Goal: Contribute content

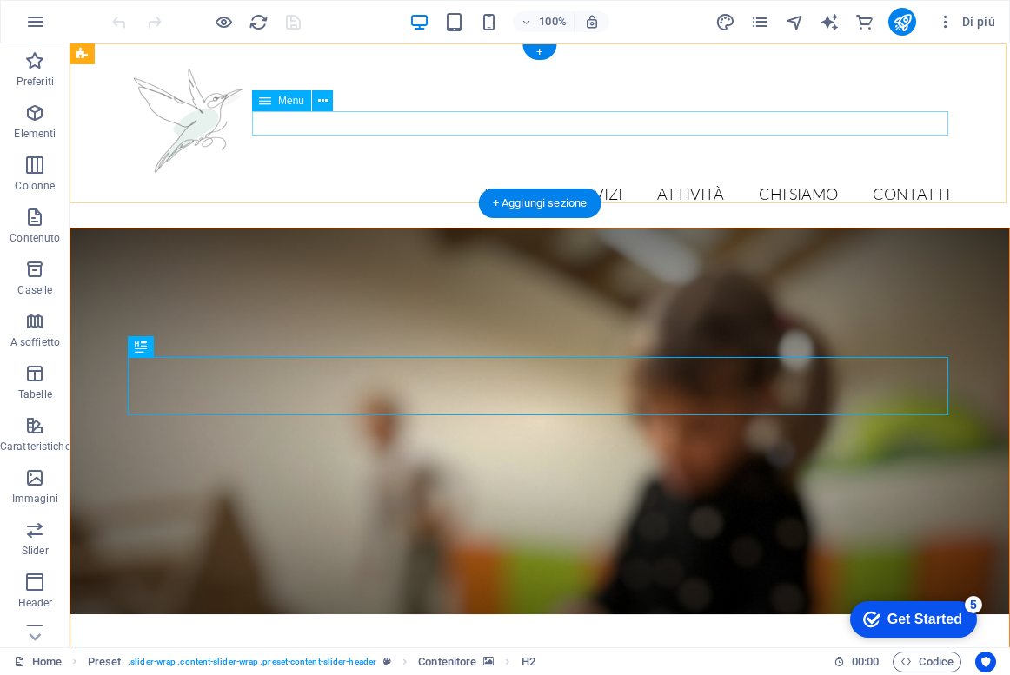
click at [669, 183] on nav "Home Servizi Attività Chi siamo Contatti" at bounding box center [539, 195] width 820 height 24
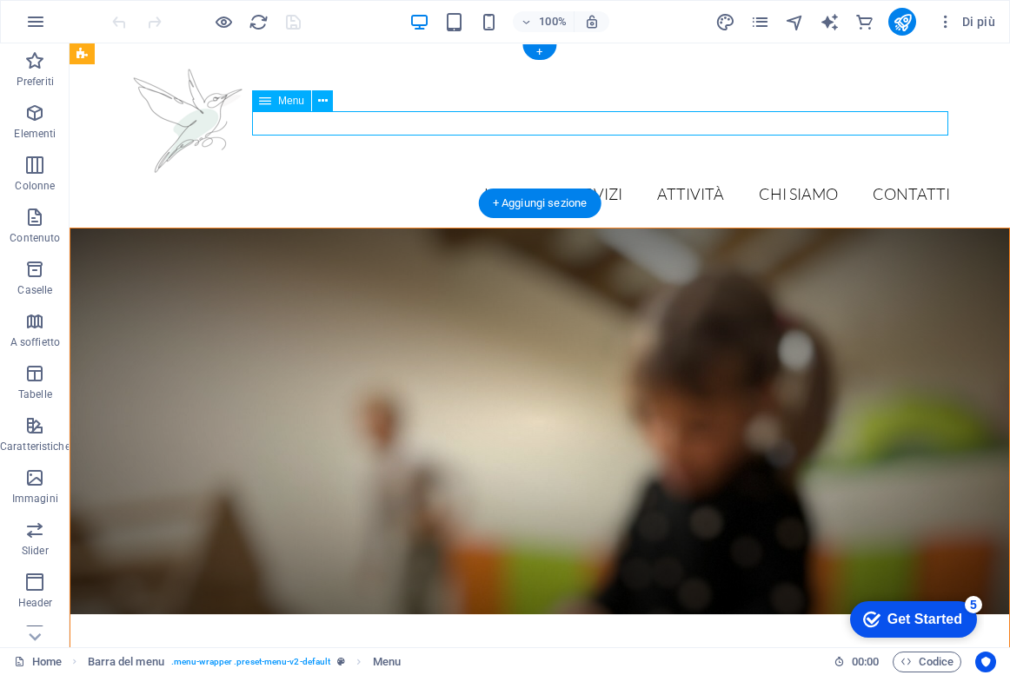
click at [680, 183] on nav "Home Servizi Attività Chi siamo Contatti" at bounding box center [539, 195] width 820 height 24
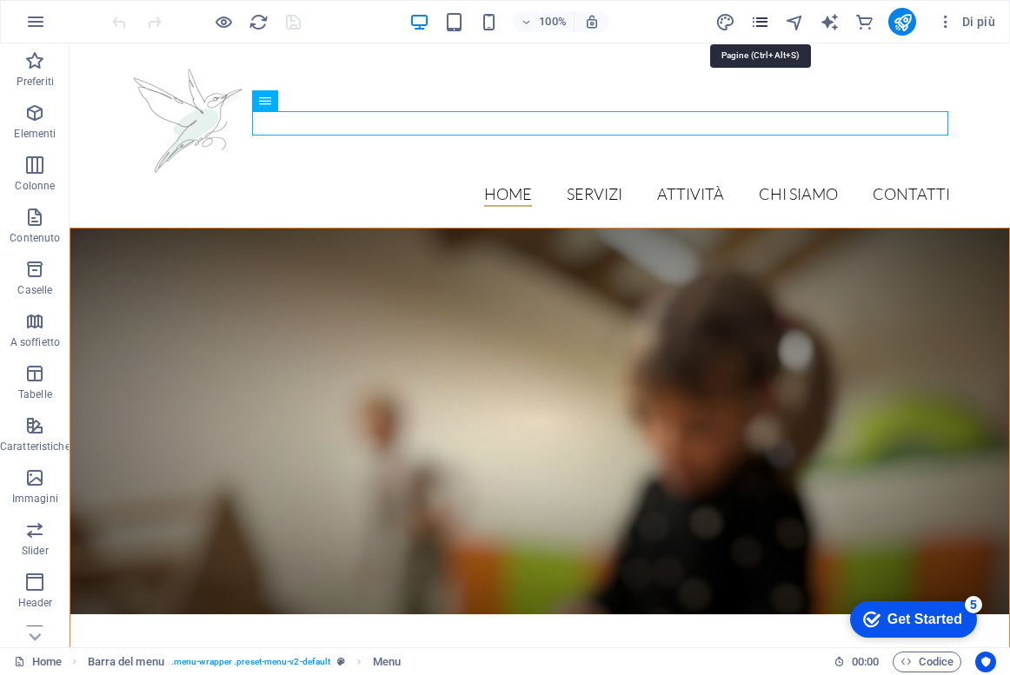
click at [753, 13] on icon "pages" at bounding box center [760, 22] width 20 height 20
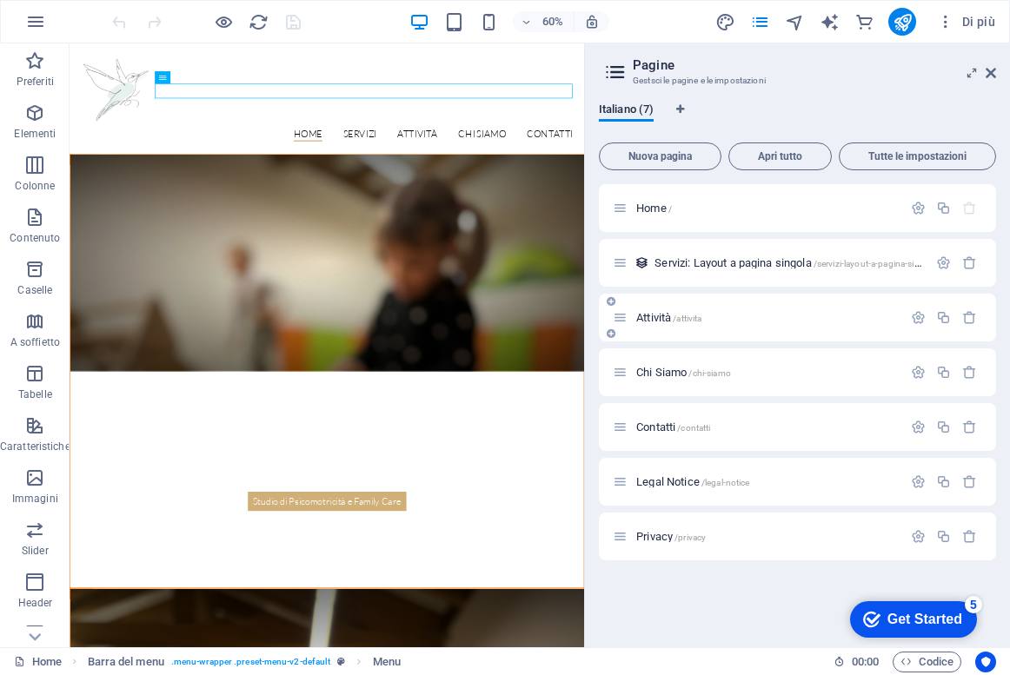
click at [737, 309] on div "Attività /attivita" at bounding box center [757, 318] width 289 height 20
click at [621, 314] on icon at bounding box center [620, 317] width 15 height 15
click at [625, 323] on icon at bounding box center [620, 317] width 15 height 15
click at [692, 324] on div "Attività /attivita" at bounding box center [757, 318] width 289 height 20
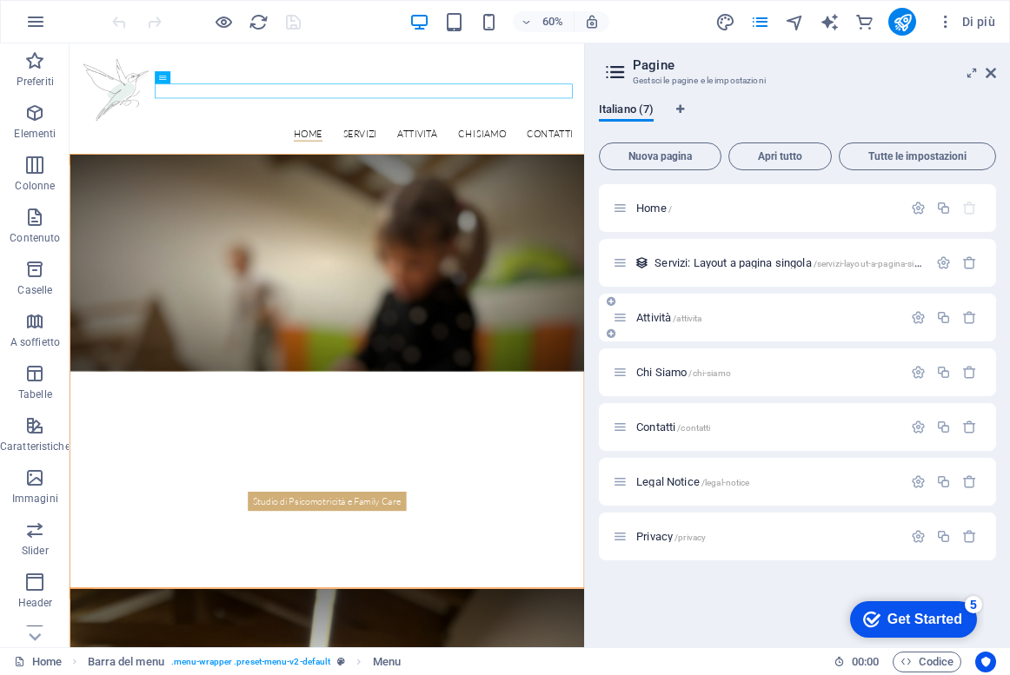
click at [740, 324] on div "Attività /attivita" at bounding box center [757, 318] width 289 height 20
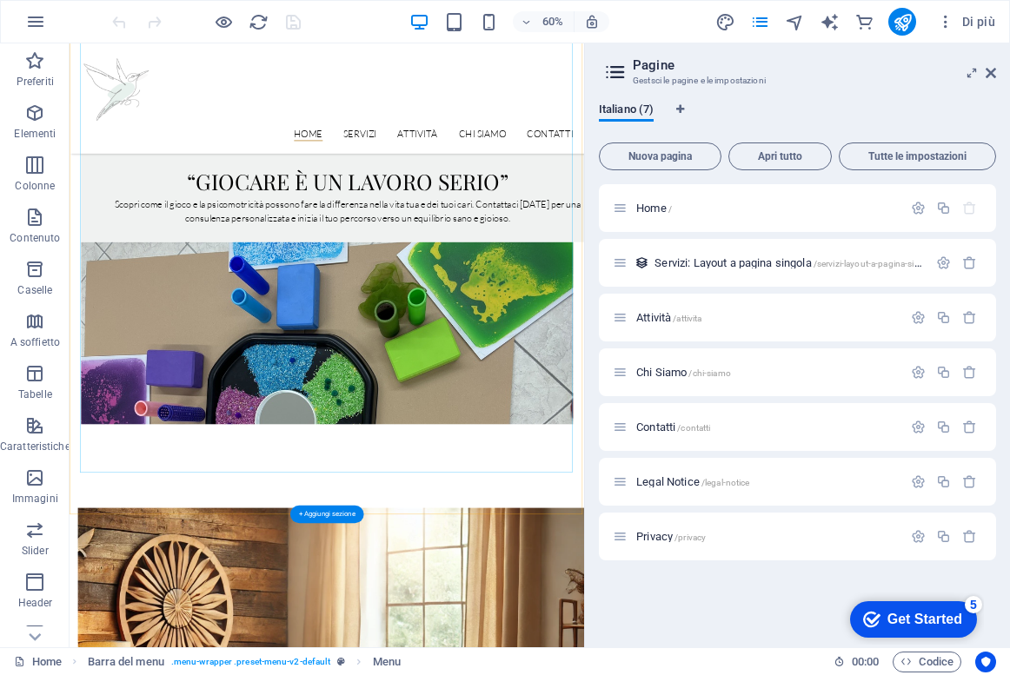
scroll to position [3129, 0]
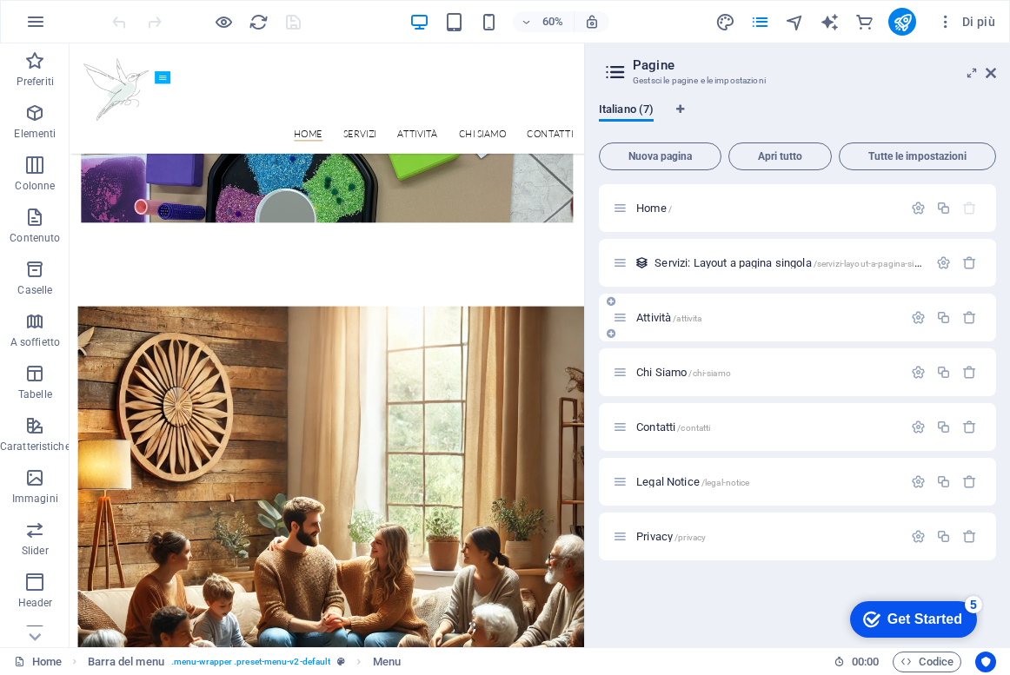
click at [685, 322] on span "/attivita" at bounding box center [687, 319] width 29 height 10
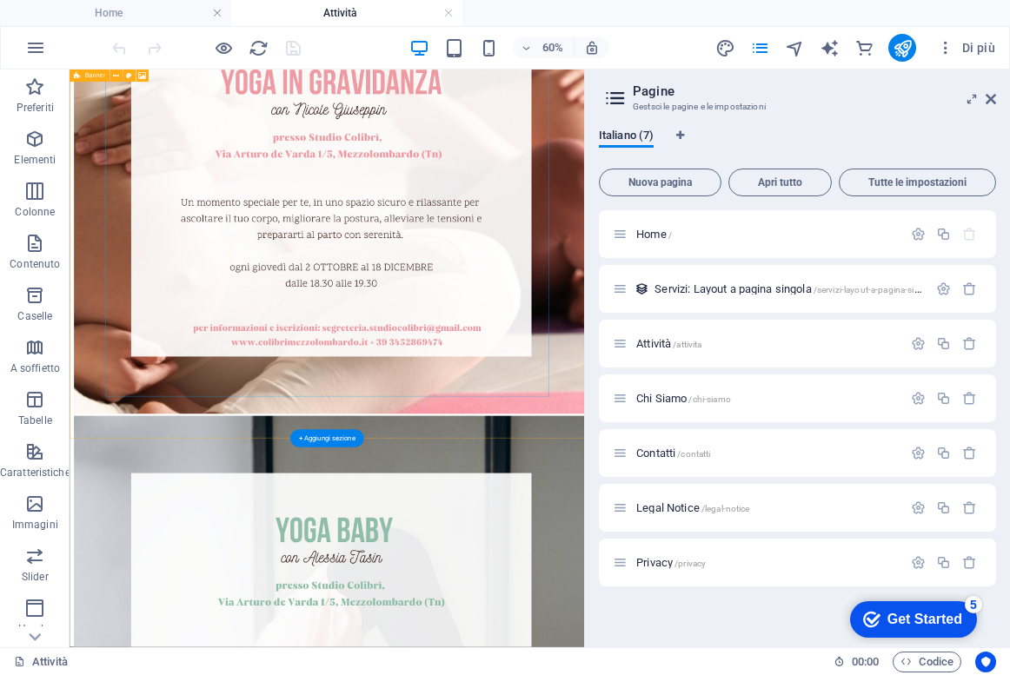
scroll to position [1259, 0]
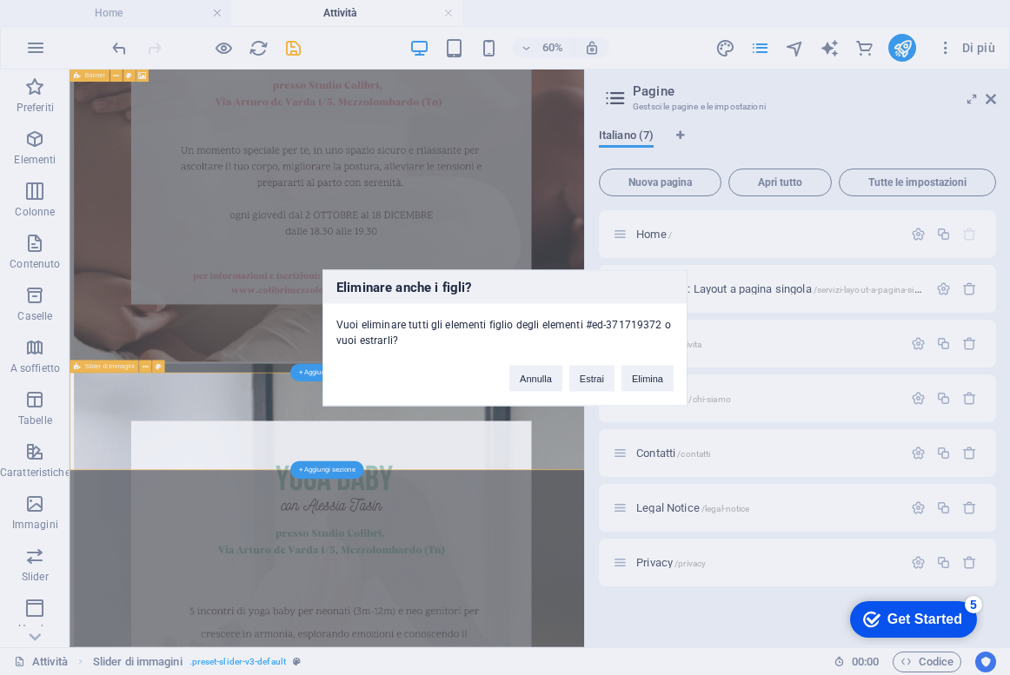
click at [618, 381] on div "[PERSON_NAME] Elimina" at bounding box center [591, 370] width 190 height 44
click at [641, 380] on button "Elimina" at bounding box center [647, 378] width 52 height 26
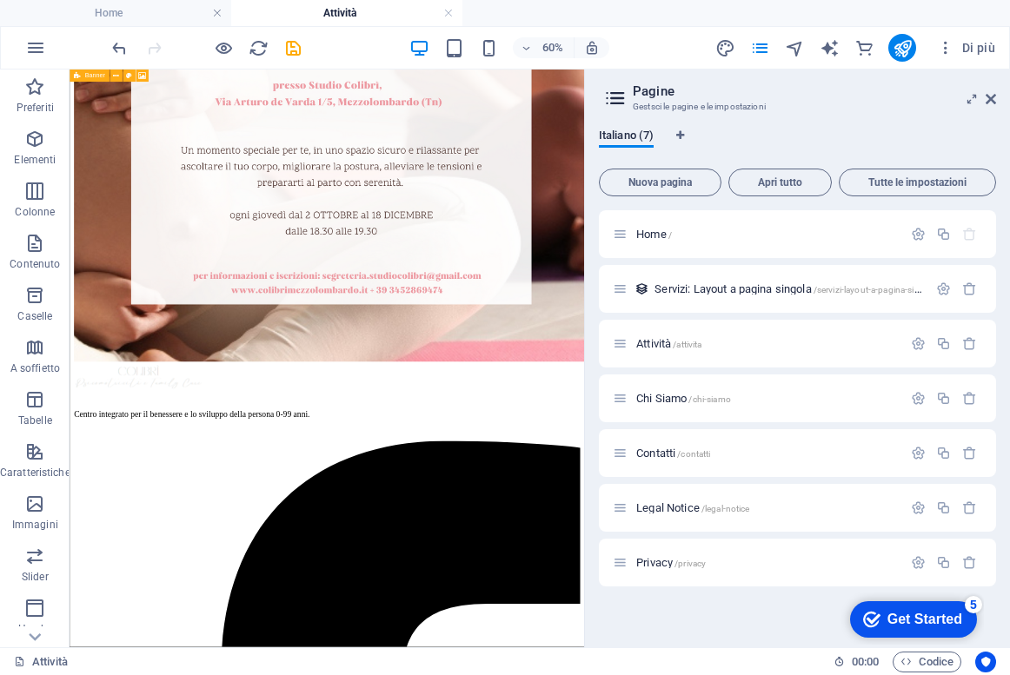
scroll to position [1140, 0]
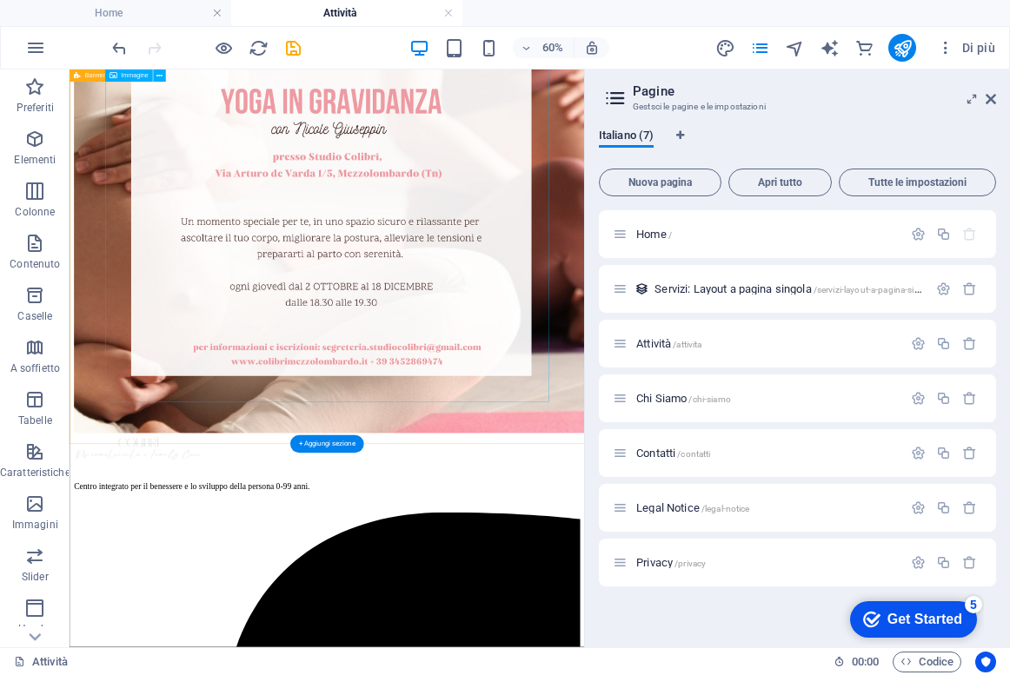
click at [507, 443] on figure at bounding box center [498, 248] width 844 height 861
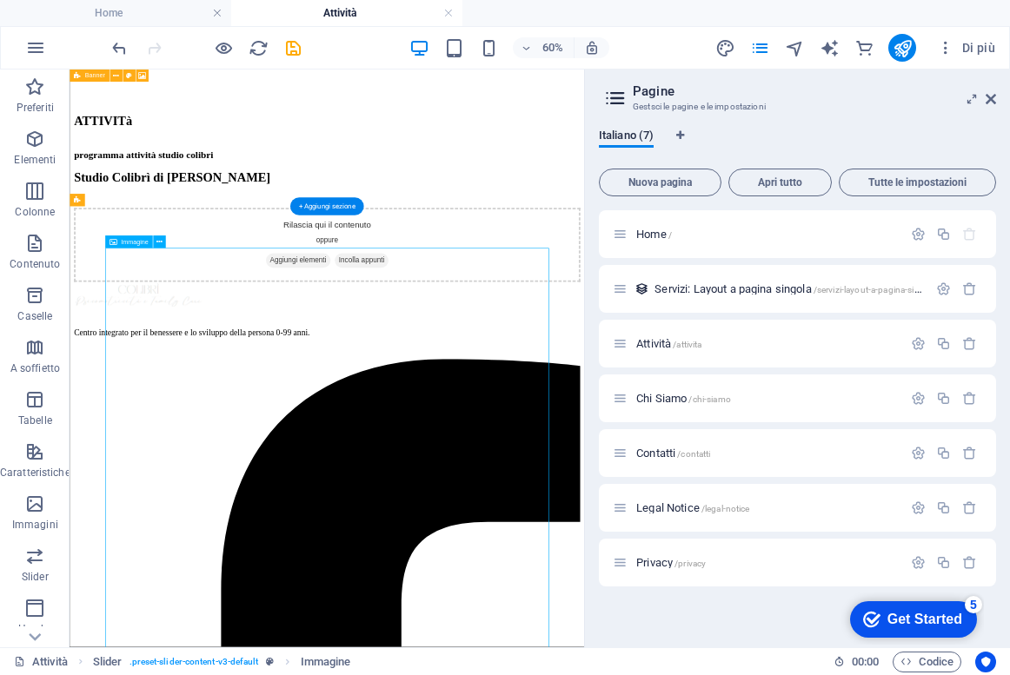
scroll to position [524, 0]
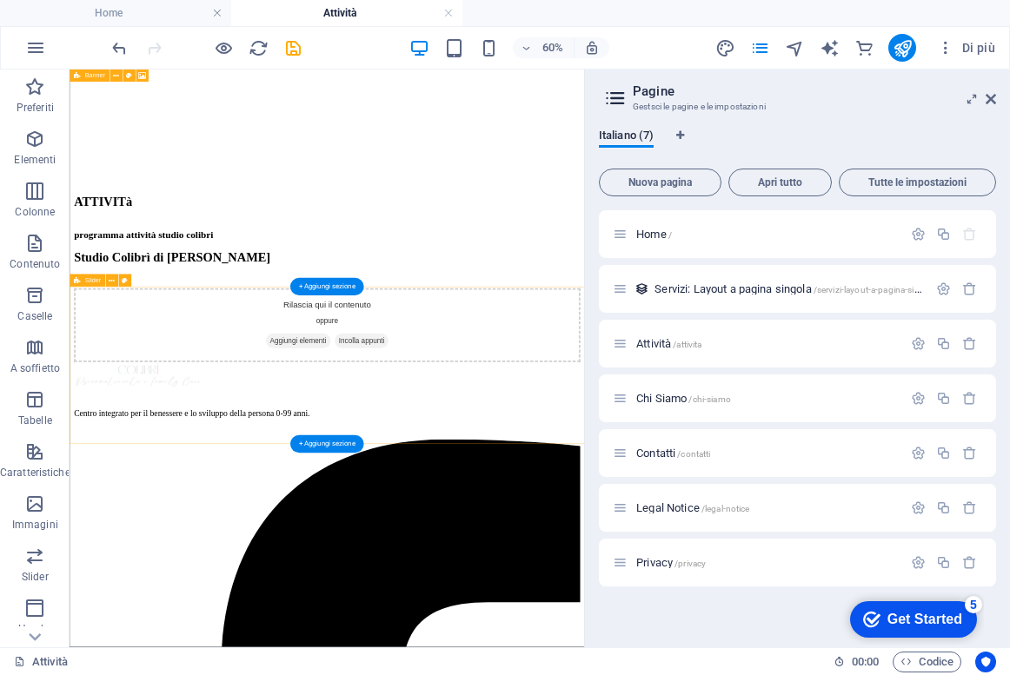
click at [385, 558] on div "Rilascia qui il contenuto oppure Aggiungi elementi Incolla appunti" at bounding box center [498, 496] width 844 height 123
click at [478, 534] on span "Aggiungi elementi" at bounding box center [450, 522] width 108 height 24
click at [458, 534] on span "Aggiungi elementi" at bounding box center [450, 522] width 108 height 24
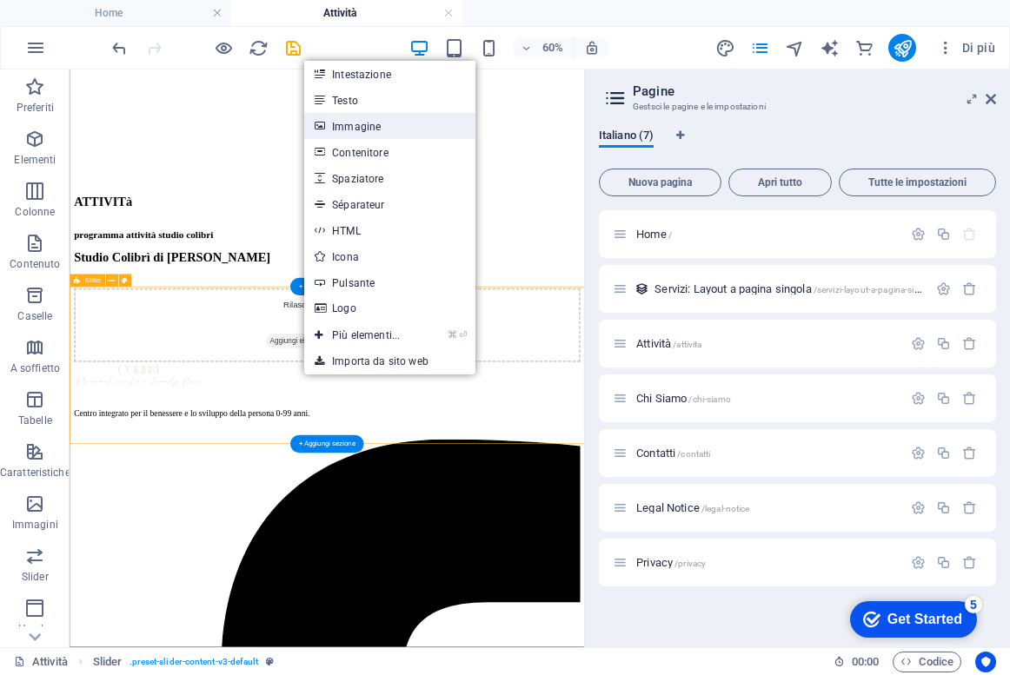
click at [362, 117] on link "Immagine" at bounding box center [389, 126] width 171 height 26
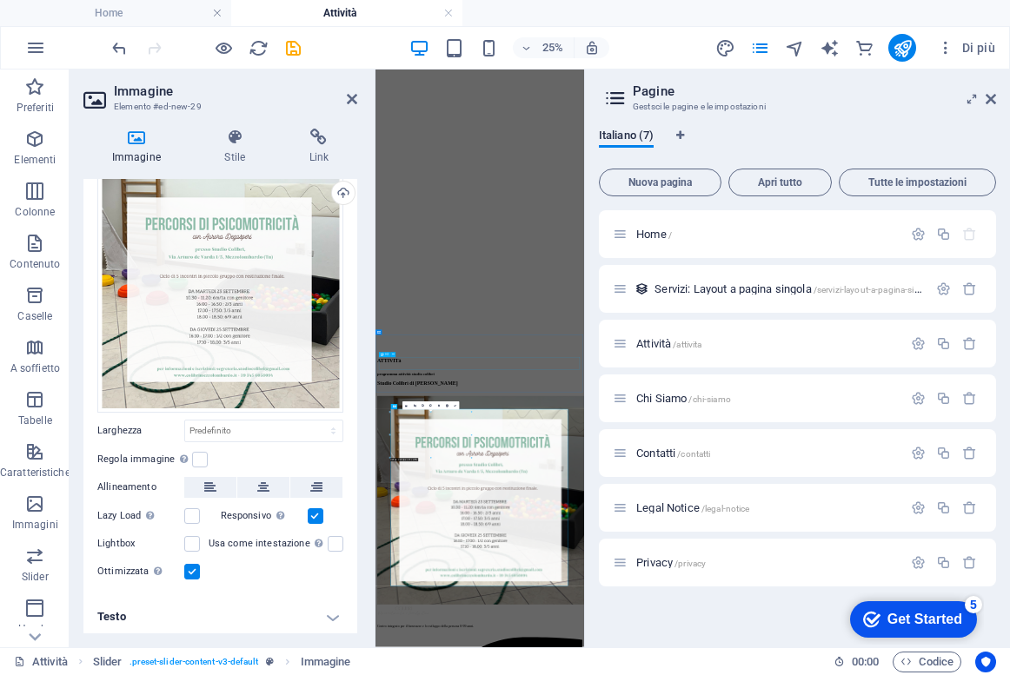
scroll to position [255, 0]
click at [986, 94] on icon at bounding box center [991, 99] width 10 height 14
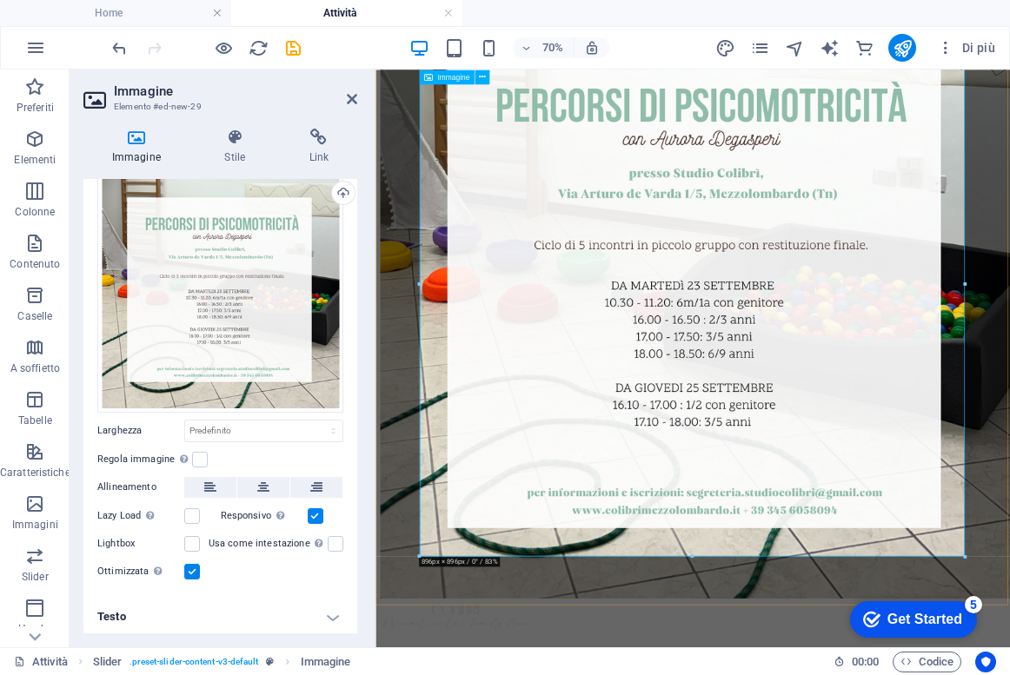
scroll to position [972, 0]
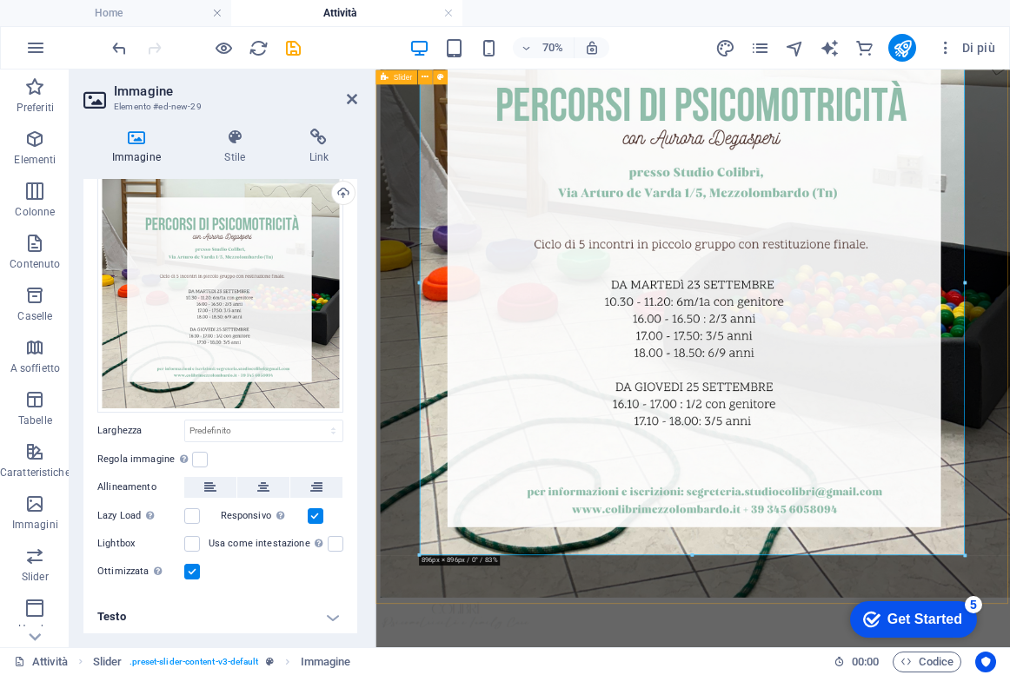
click at [800, 674] on div at bounding box center [828, 372] width 893 height 910
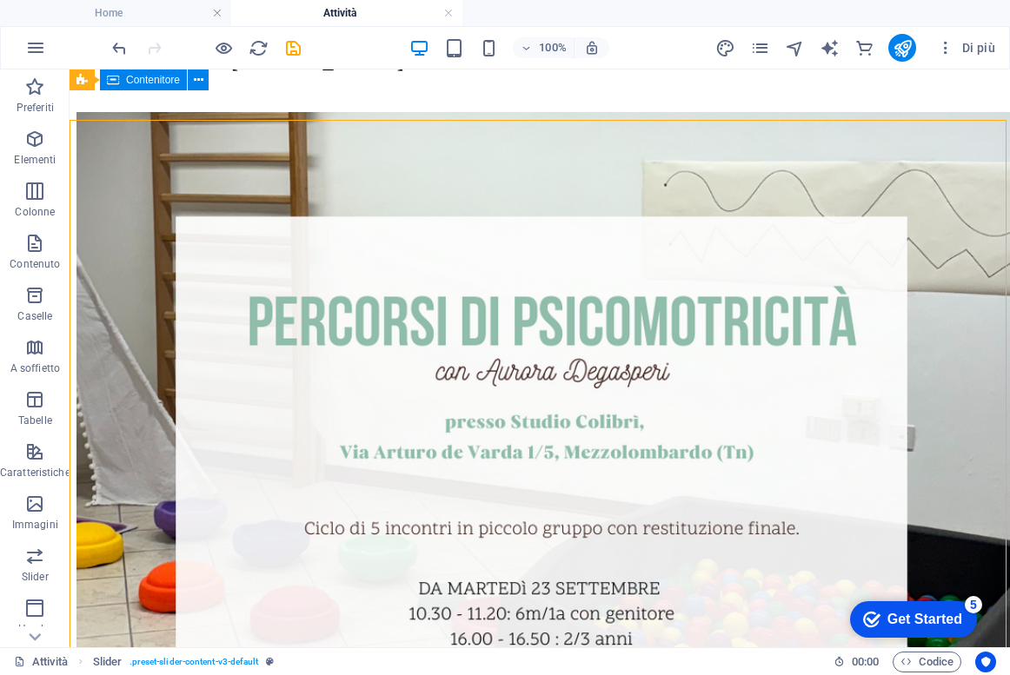
scroll to position [677, 0]
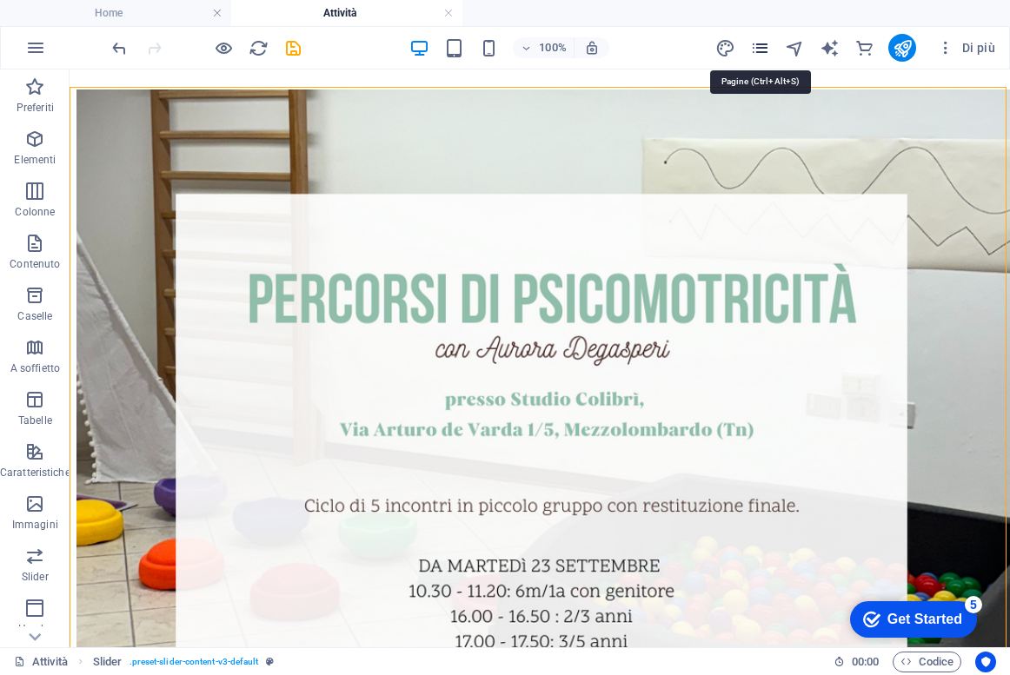
click at [767, 41] on icon "pages" at bounding box center [760, 48] width 20 height 20
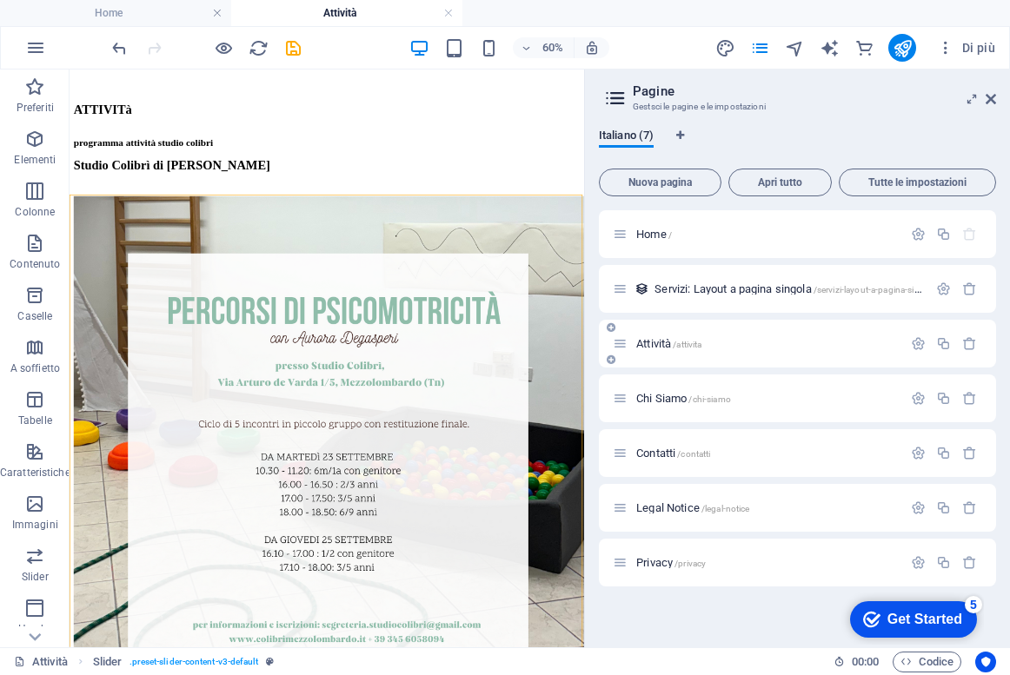
click at [697, 355] on div "Attività /attivita" at bounding box center [797, 344] width 397 height 48
click at [736, 336] on div "Attività /attivita" at bounding box center [757, 344] width 289 height 20
click at [625, 336] on icon at bounding box center [620, 343] width 15 height 15
click at [624, 351] on div "Attività /attivita" at bounding box center [757, 344] width 289 height 20
click at [621, 347] on icon at bounding box center [620, 343] width 15 height 15
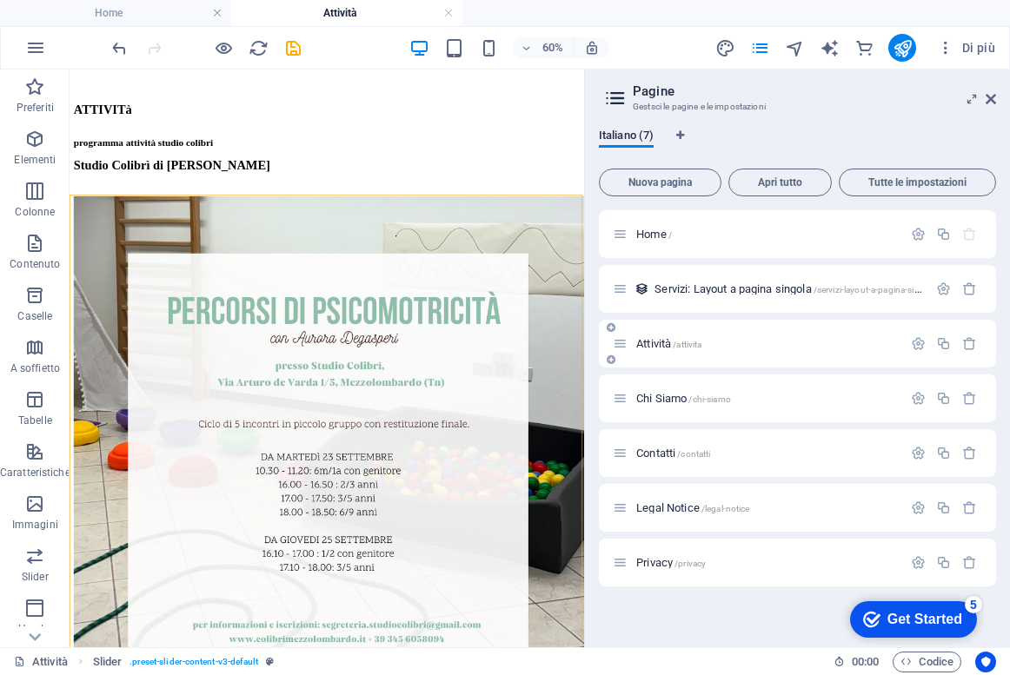
click at [634, 350] on div "Attività /attivita" at bounding box center [757, 344] width 289 height 20
click at [623, 344] on icon at bounding box center [620, 343] width 15 height 15
click at [685, 341] on span "/attivita" at bounding box center [687, 345] width 29 height 10
click at [765, 347] on p "Attività /attivita" at bounding box center [766, 343] width 261 height 11
click at [660, 337] on div "Attività /attivita" at bounding box center [757, 344] width 289 height 20
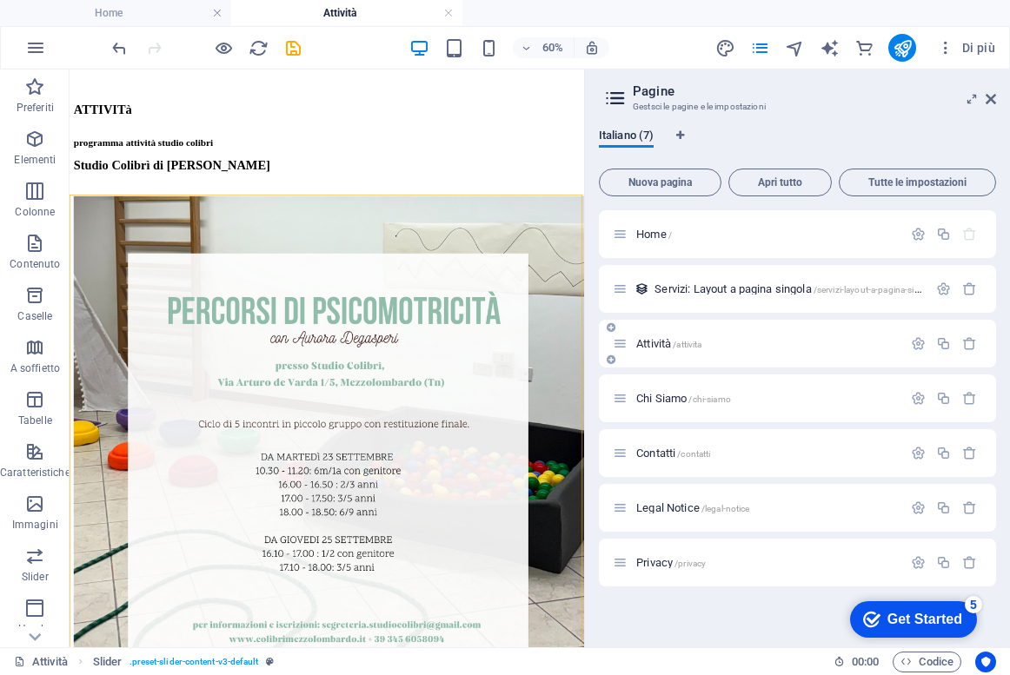
click at [660, 337] on div "Attività /attivita" at bounding box center [757, 344] width 289 height 20
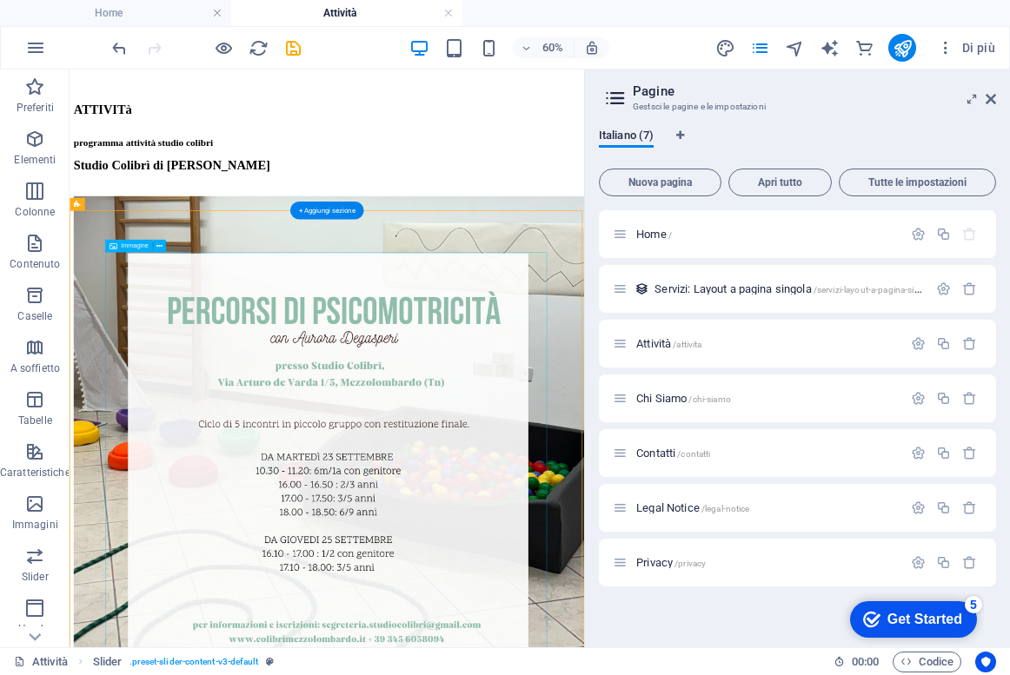
scroll to position [561, 0]
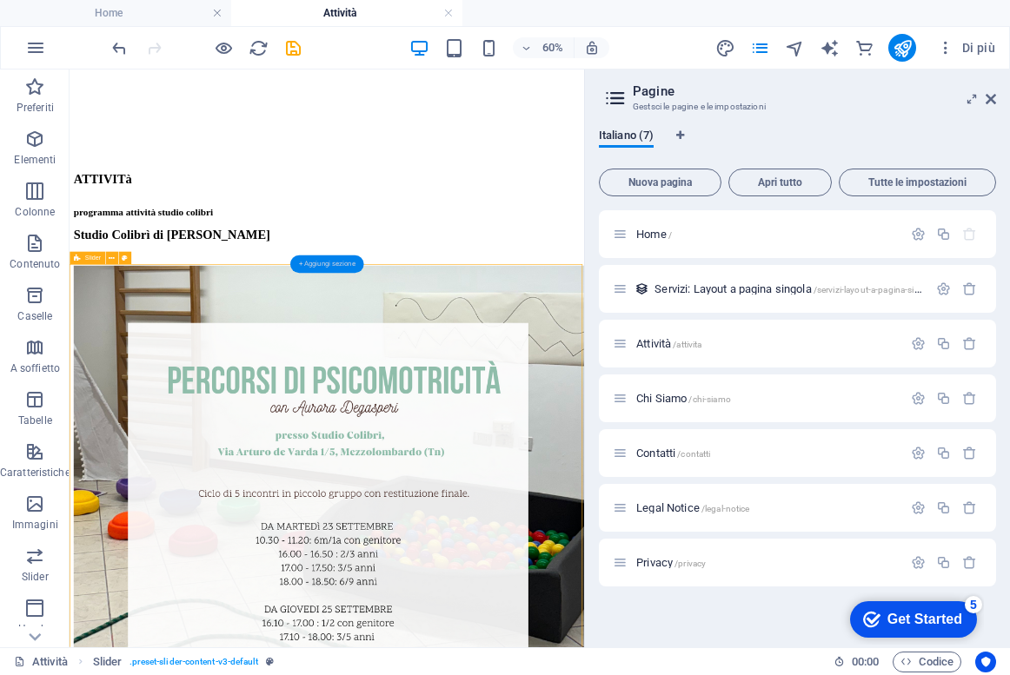
click at [329, 268] on div "+ Aggiungi sezione" at bounding box center [326, 264] width 73 height 17
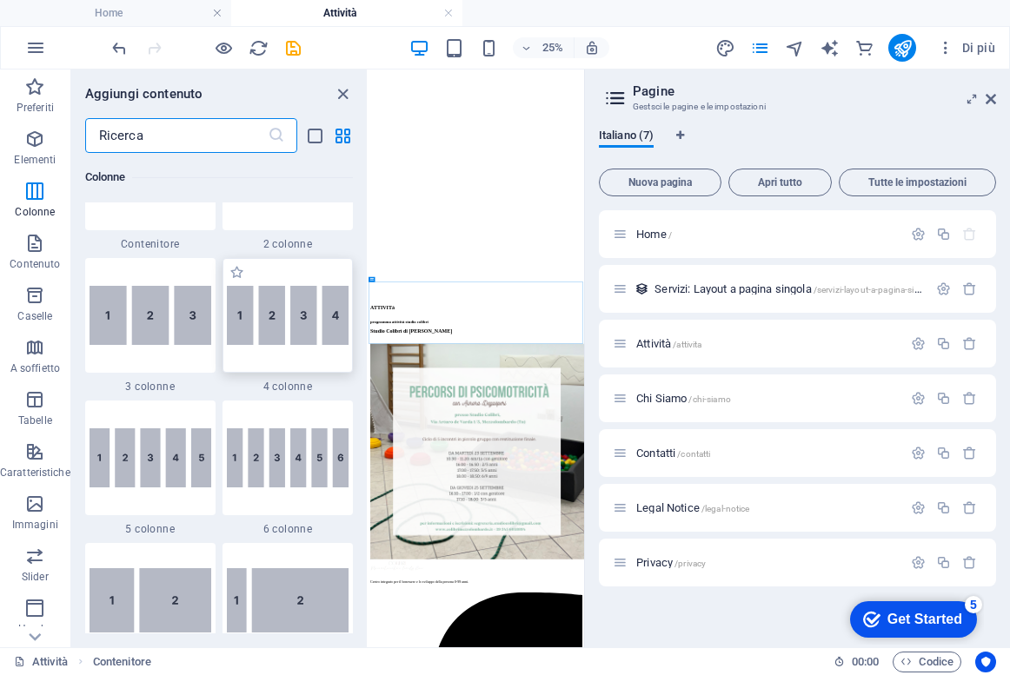
scroll to position [1700, 0]
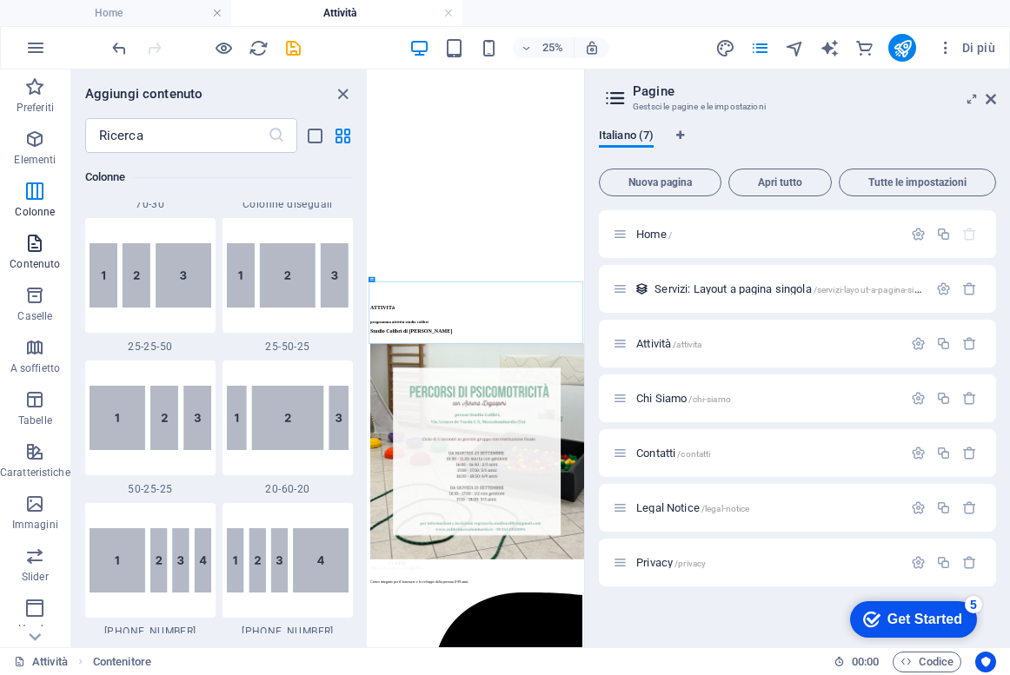
click at [45, 238] on icon "button" at bounding box center [34, 243] width 21 height 21
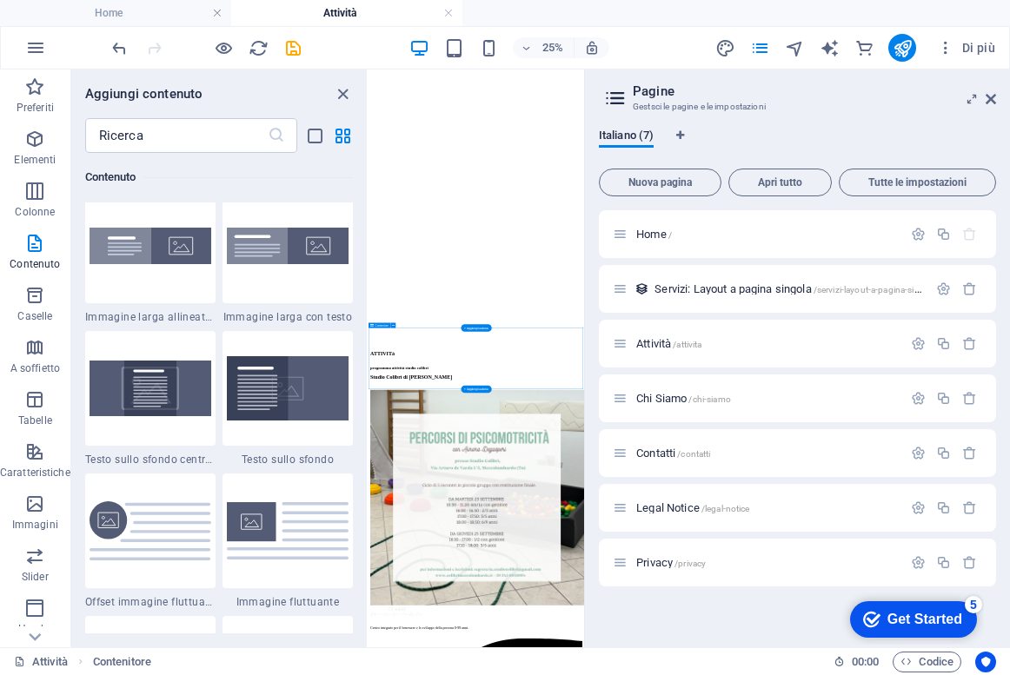
scroll to position [378, 0]
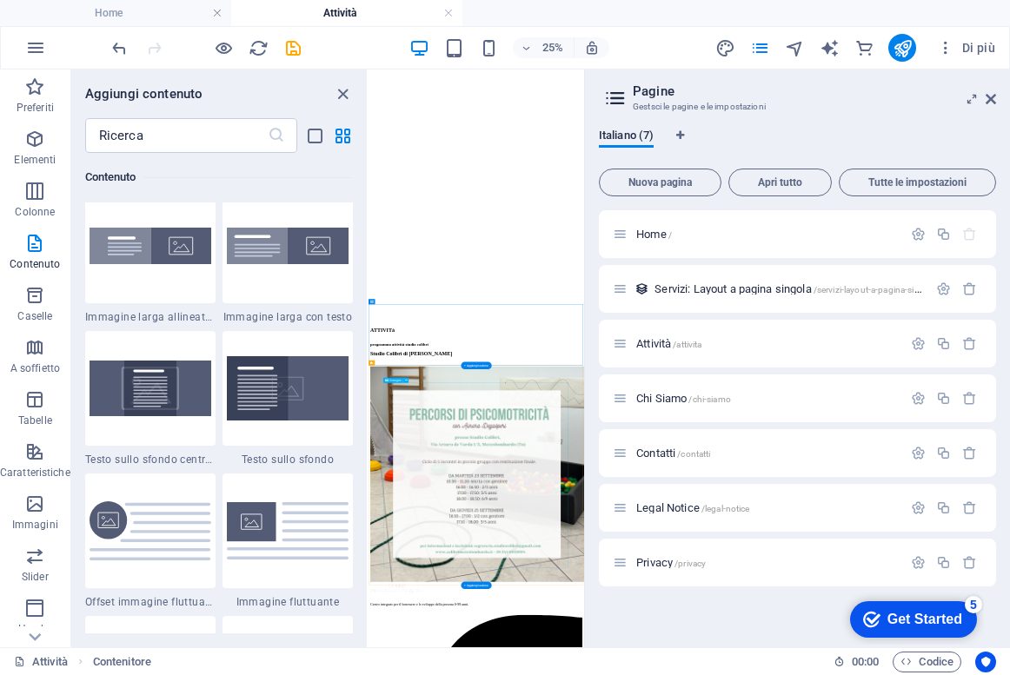
click at [480, 583] on div "+ Aggiungi sezione" at bounding box center [476, 585] width 30 height 8
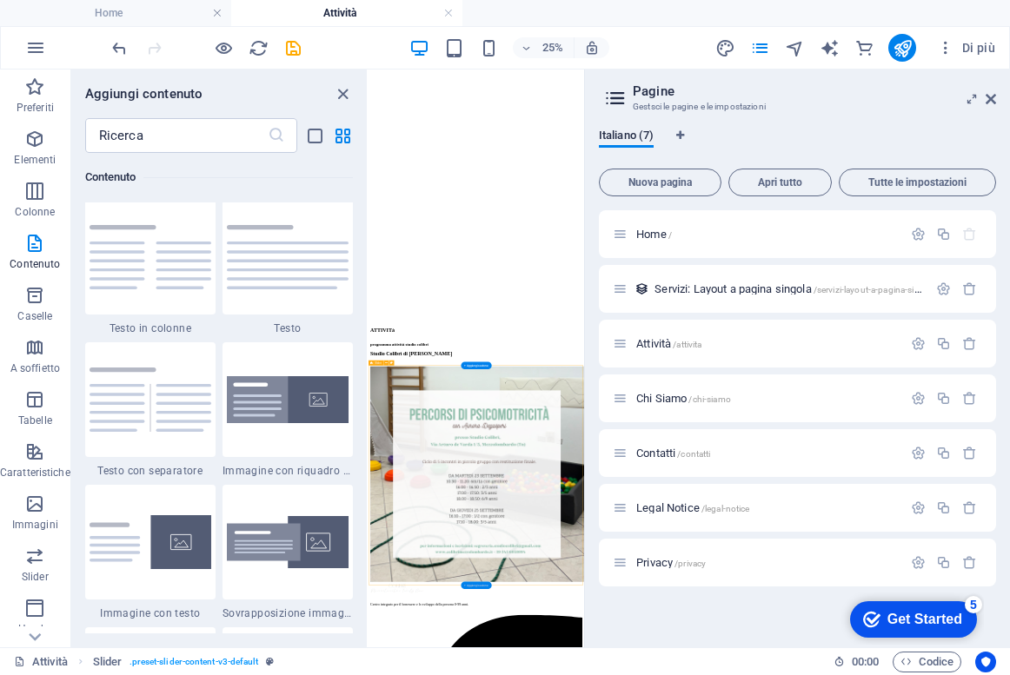
scroll to position [3041, 0]
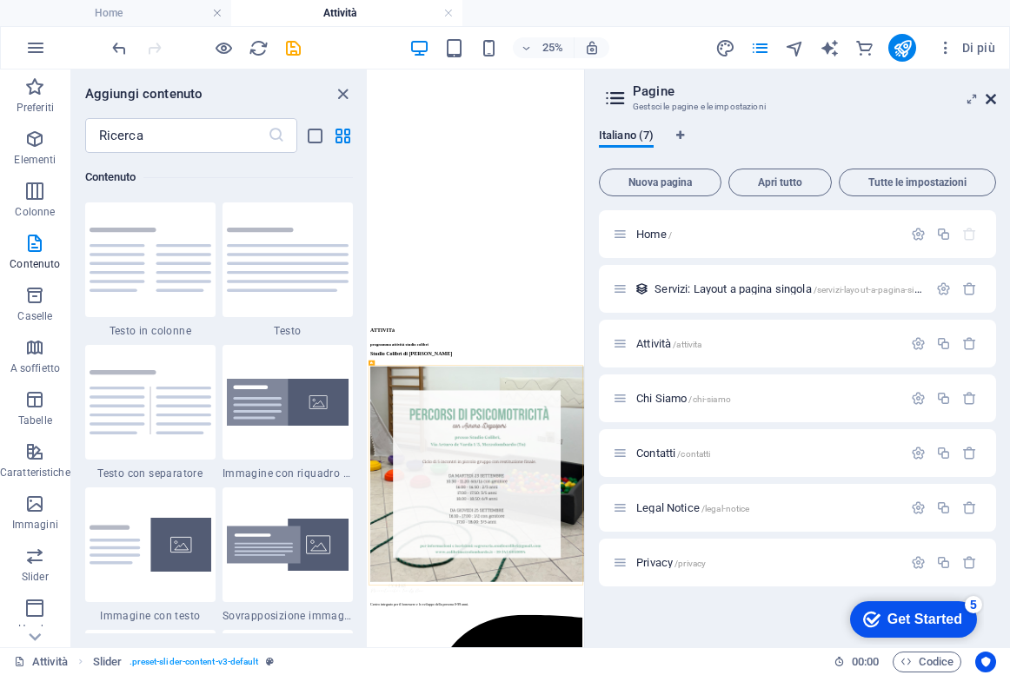
click at [993, 103] on icon at bounding box center [991, 99] width 10 height 14
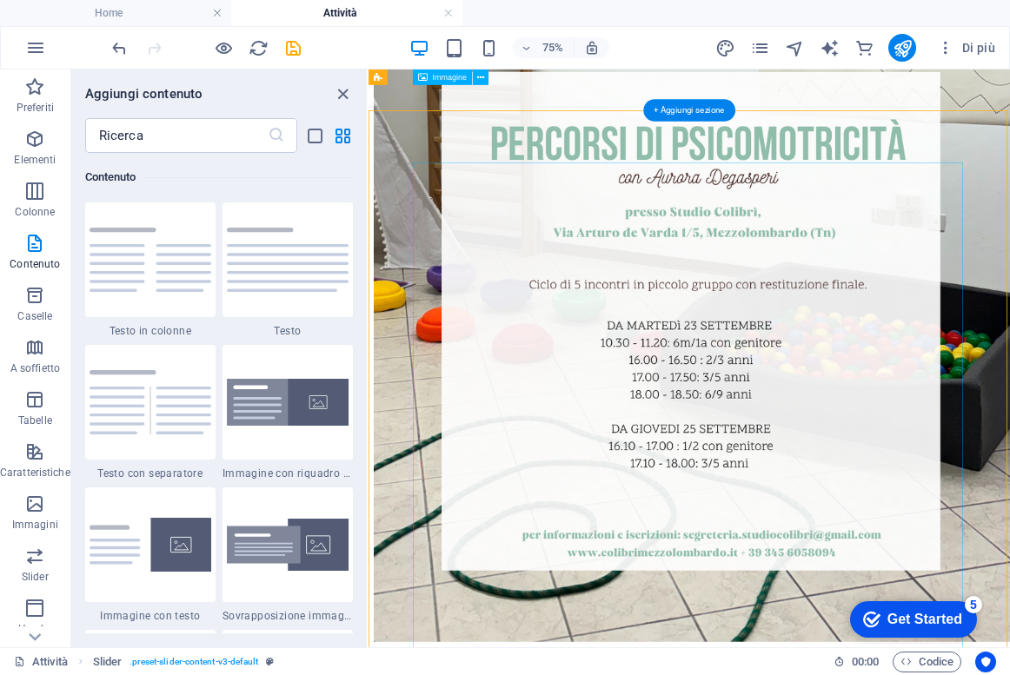
scroll to position [602, 0]
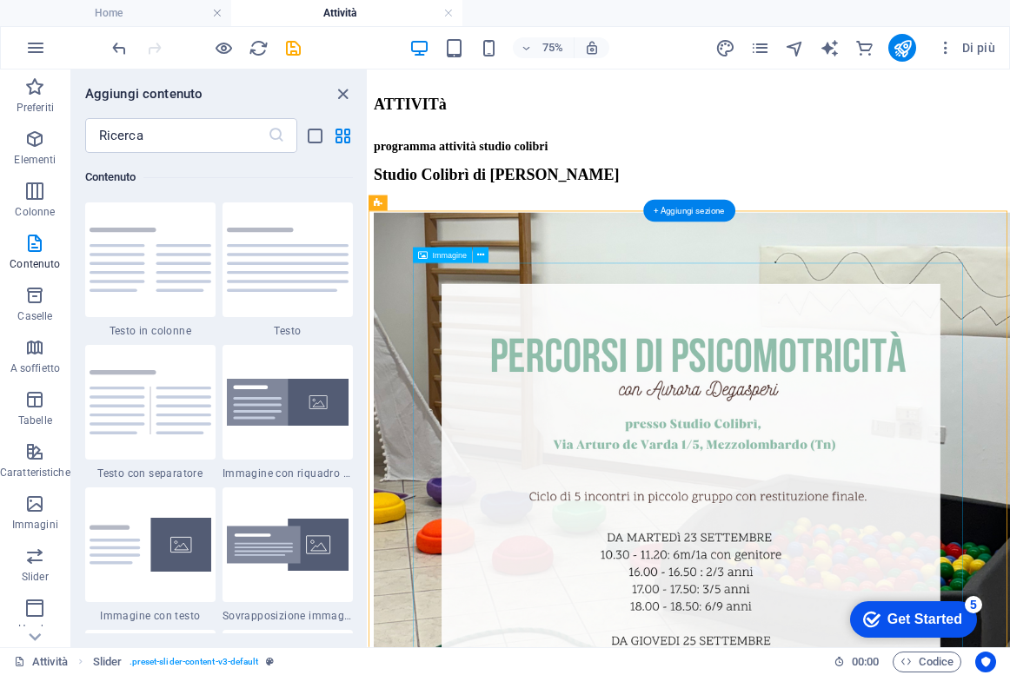
click at [421, 203] on icon at bounding box center [420, 203] width 7 height 14
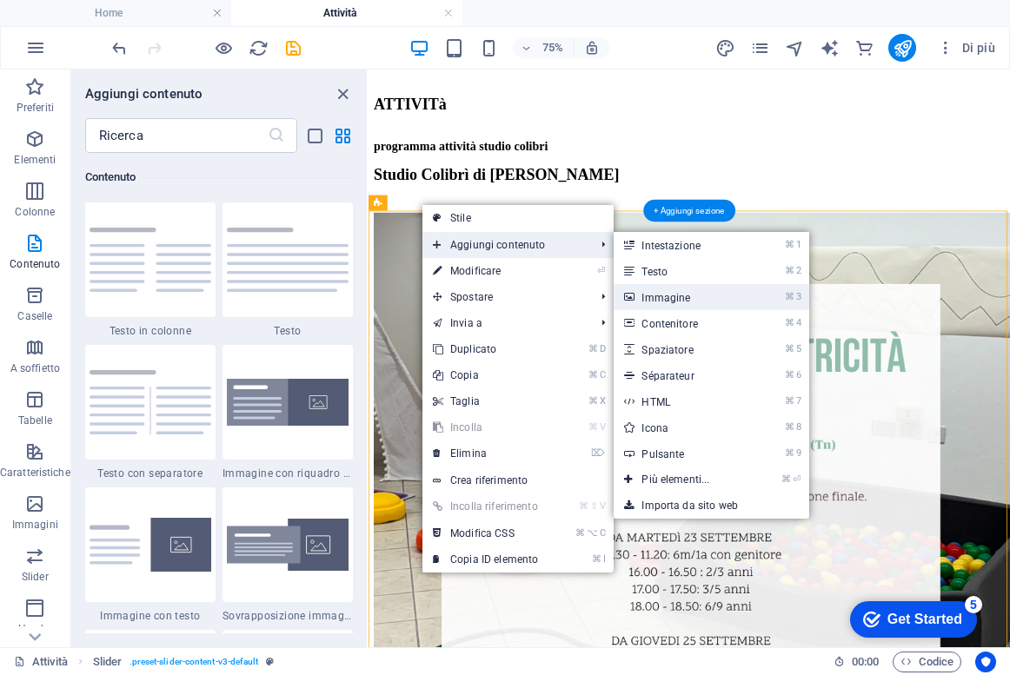
click at [678, 289] on link "⌘ 3 Immagine" at bounding box center [679, 297] width 130 height 26
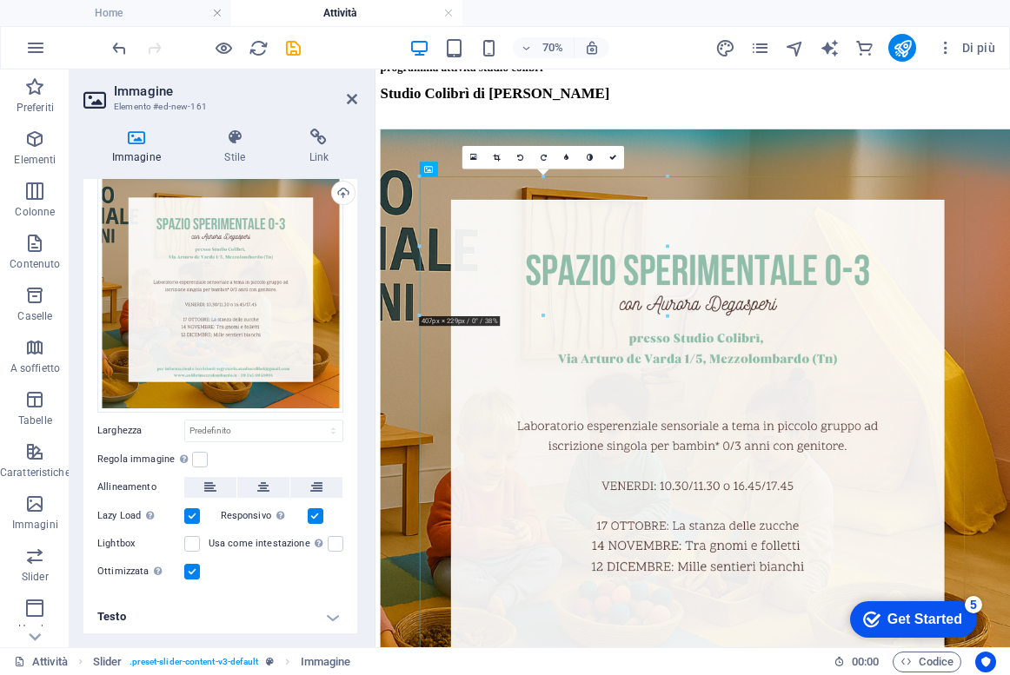
scroll to position [569, 0]
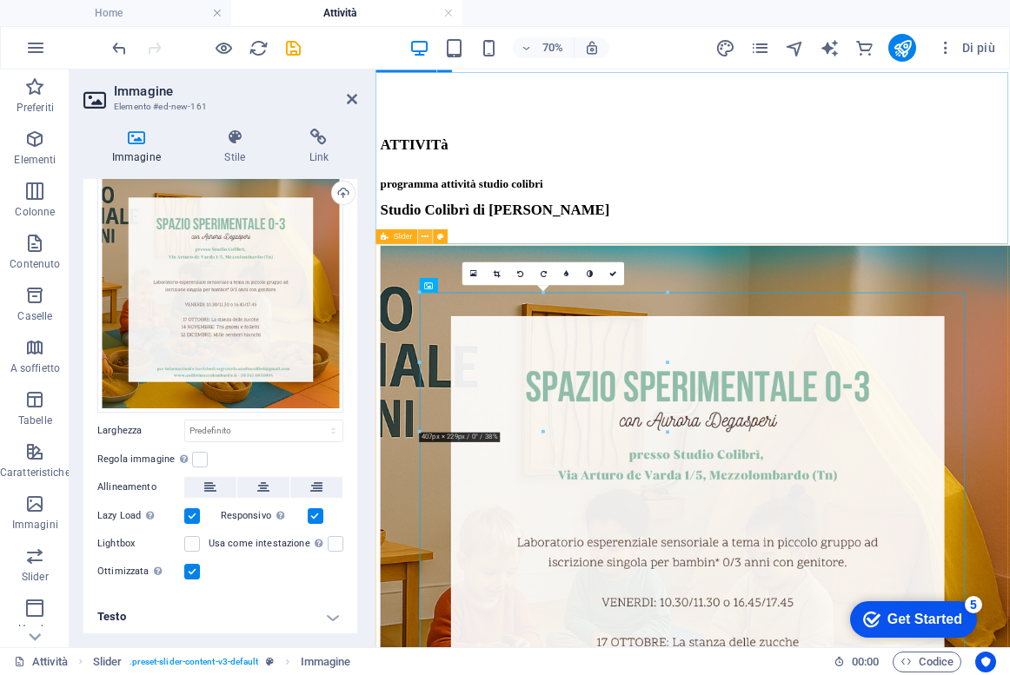
click at [426, 236] on icon at bounding box center [424, 235] width 7 height 13
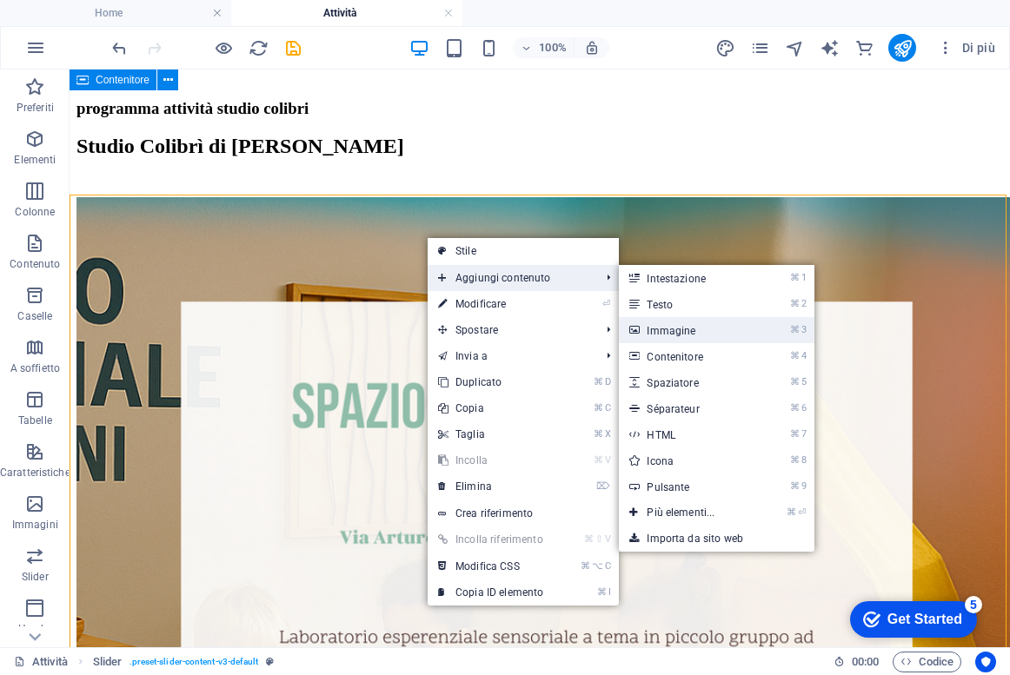
click at [684, 335] on link "⌘ 3 Immagine" at bounding box center [684, 330] width 130 height 26
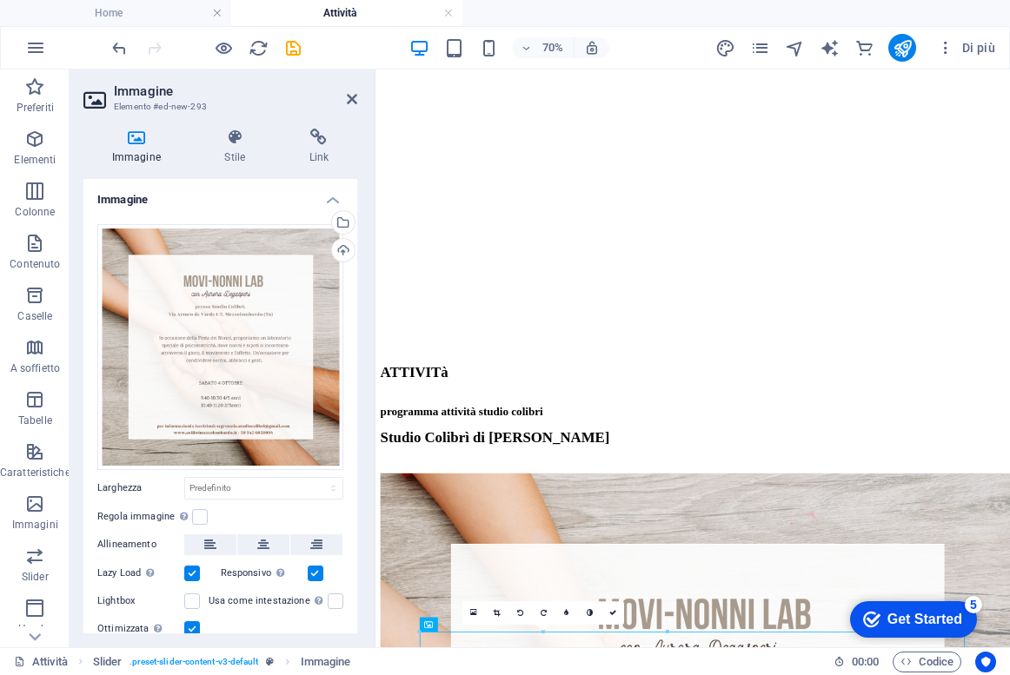
scroll to position [84, 0]
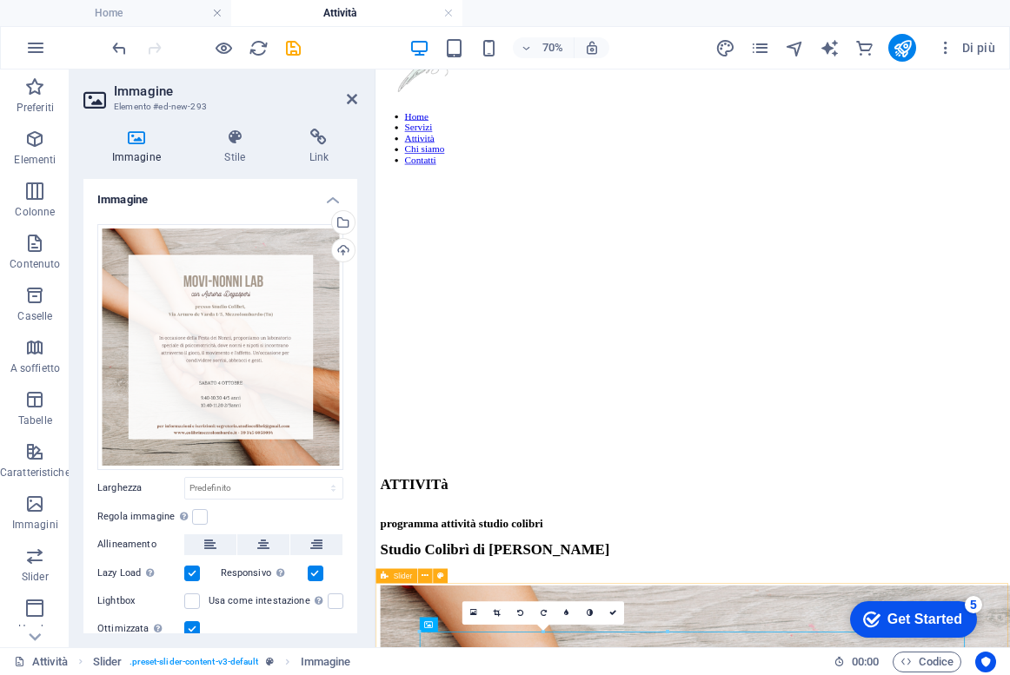
click at [406, 576] on span "Slider" at bounding box center [402, 575] width 18 height 7
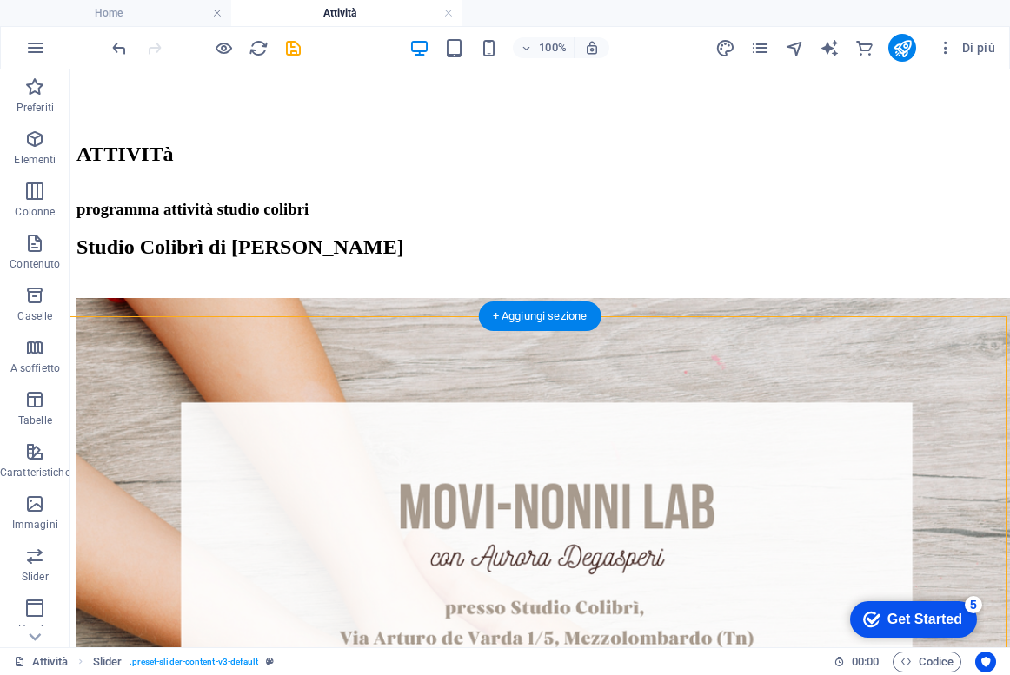
scroll to position [77, 0]
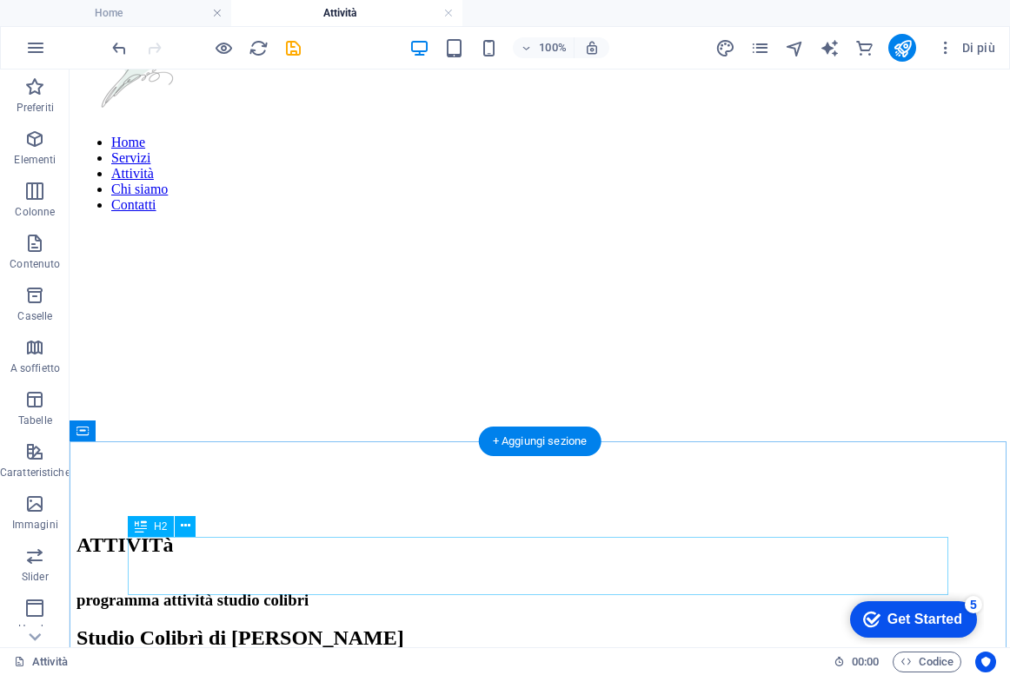
click at [250, 627] on div "Studio Colibrì di [PERSON_NAME]" at bounding box center [539, 638] width 926 height 23
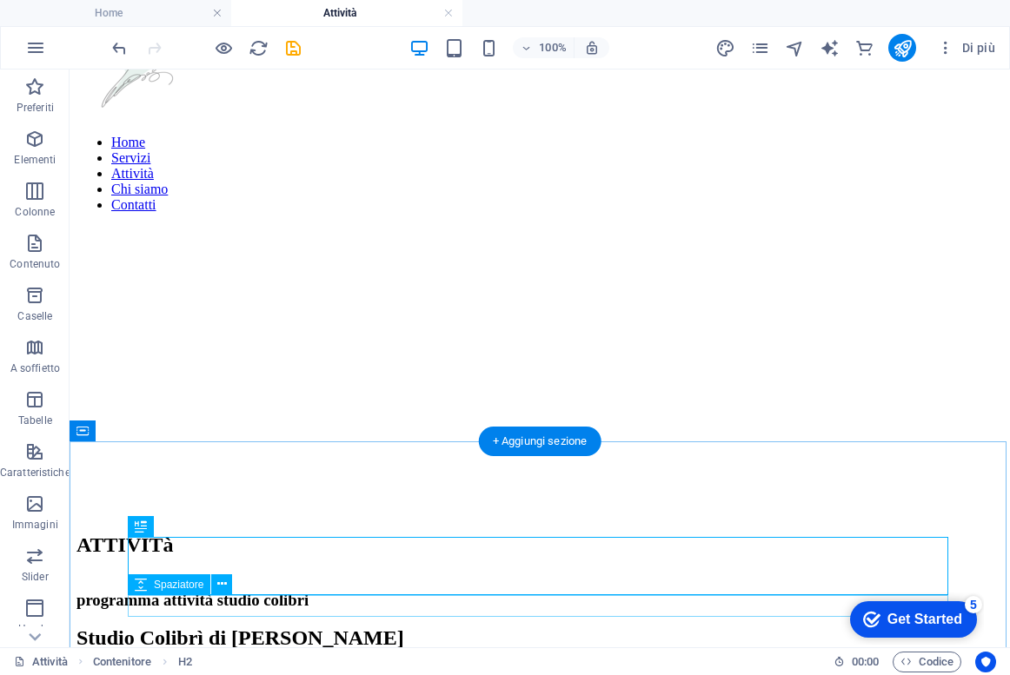
click at [238, 667] on div at bounding box center [539, 678] width 926 height 22
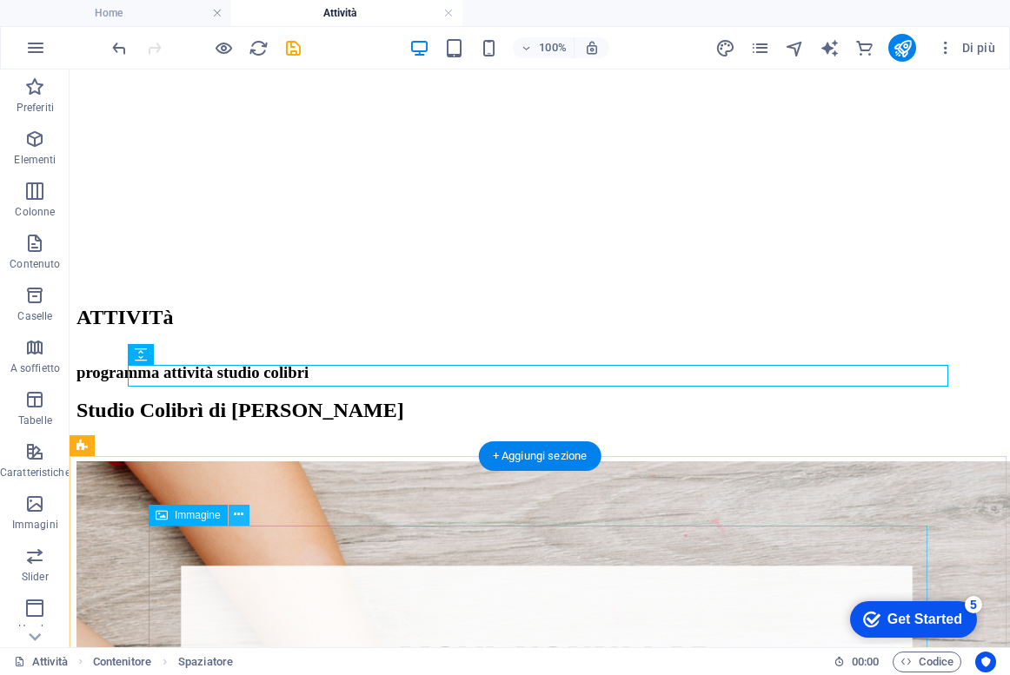
scroll to position [308, 0]
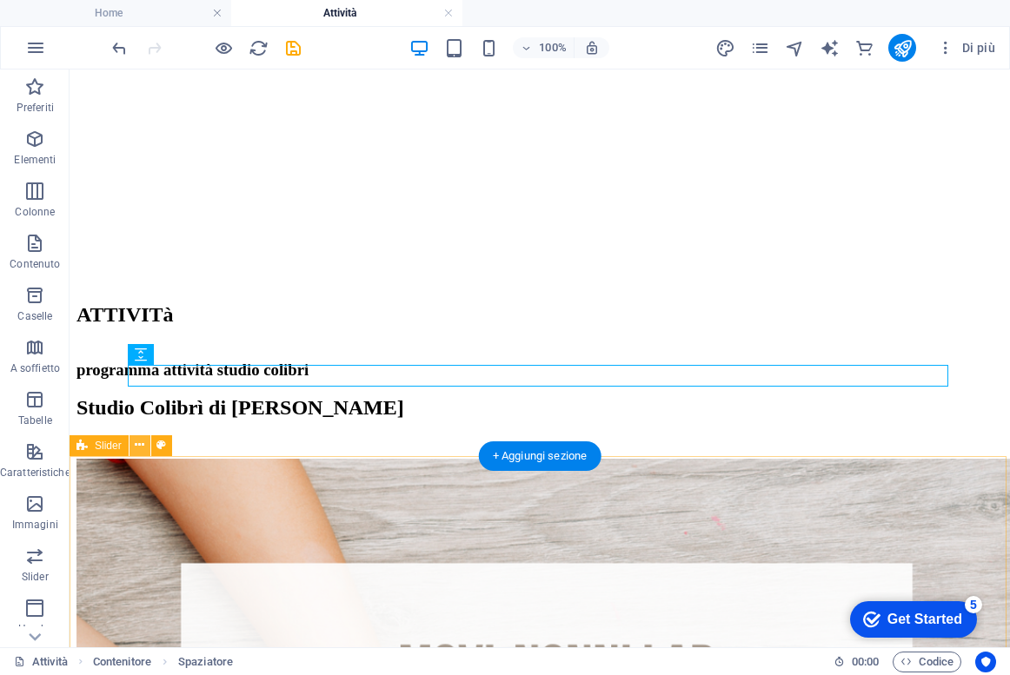
click at [134, 449] on button at bounding box center [139, 445] width 21 height 21
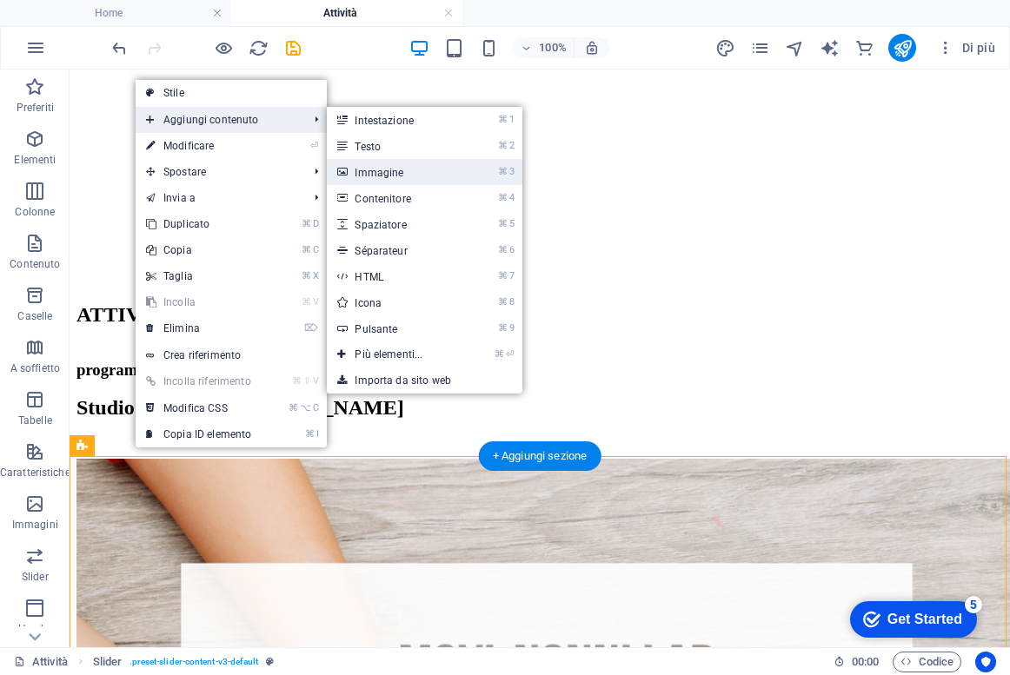
click at [363, 180] on link "⌘ 3 Immagine" at bounding box center [392, 172] width 130 height 26
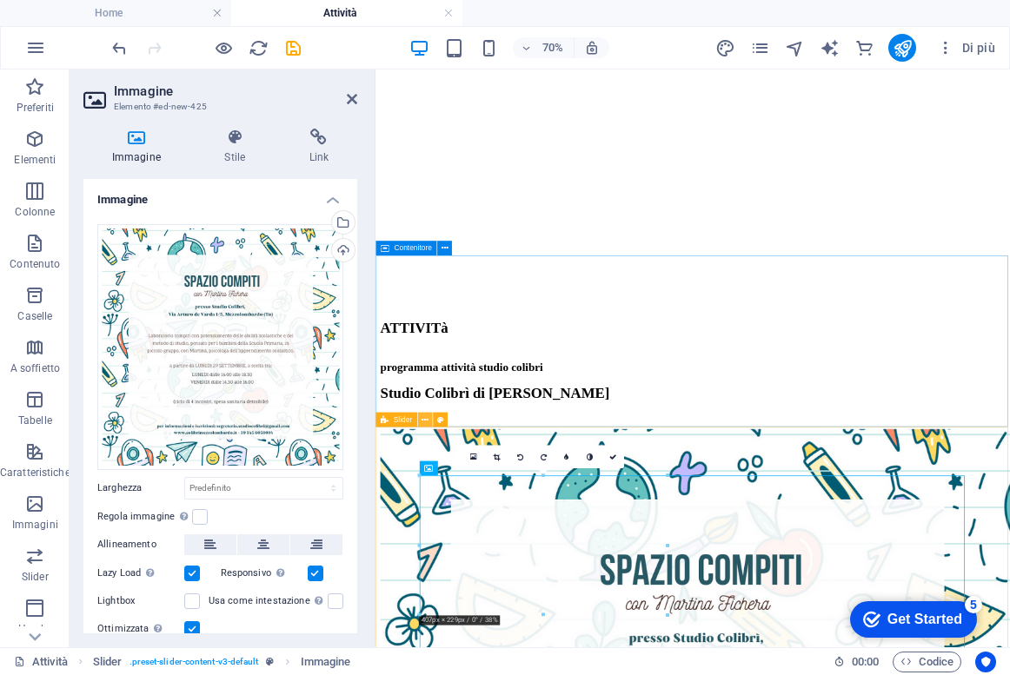
click at [424, 421] on icon at bounding box center [424, 419] width 7 height 13
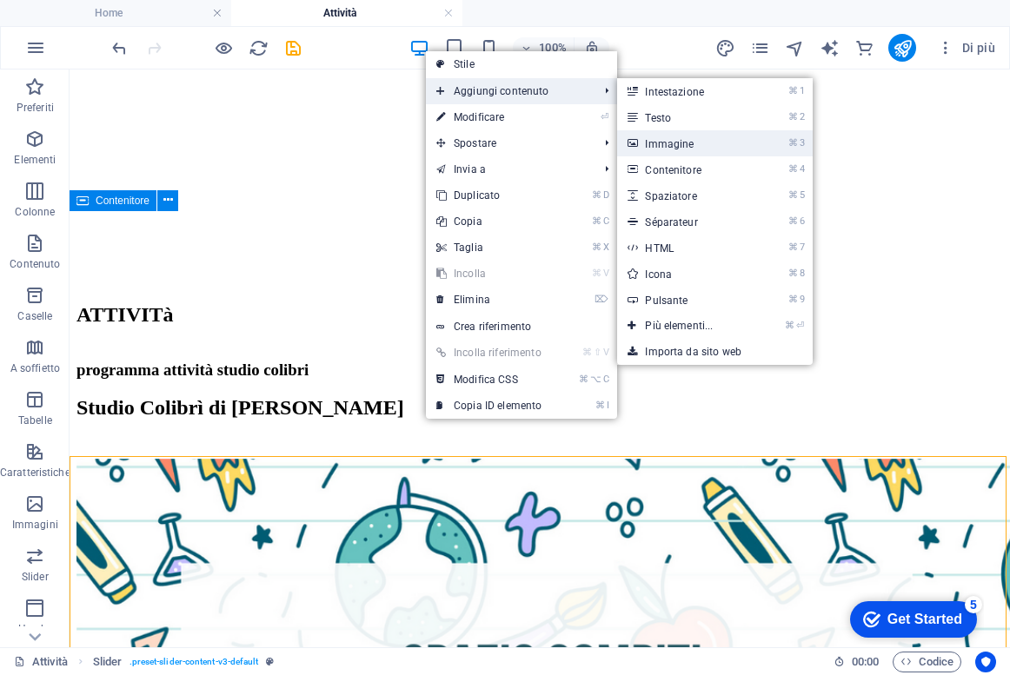
click at [667, 144] on link "⌘ 3 Immagine" at bounding box center [682, 143] width 130 height 26
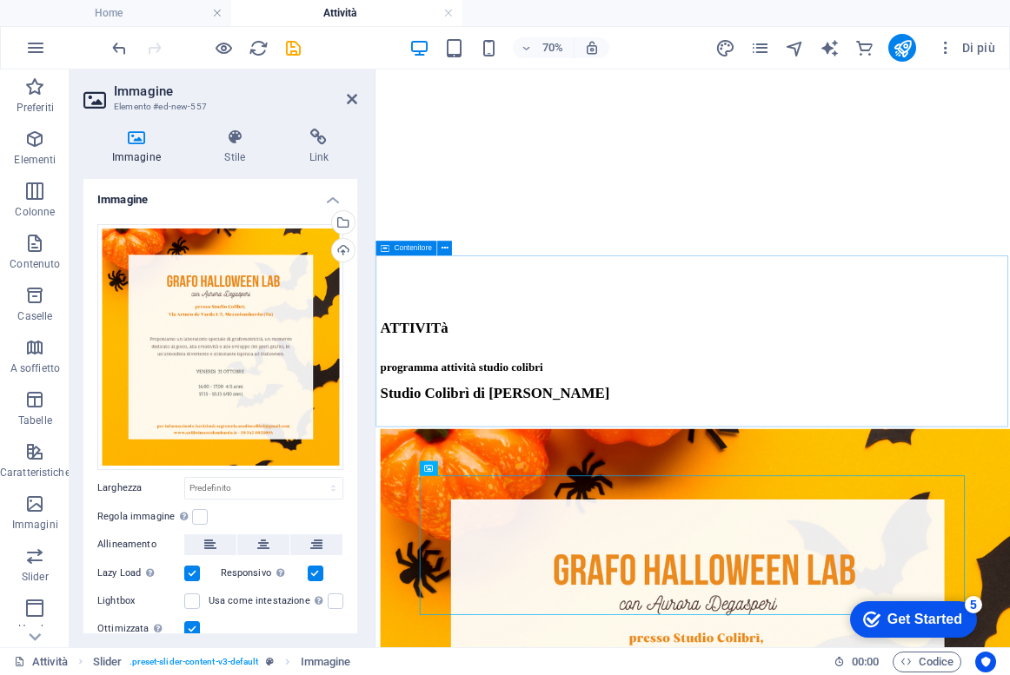
click at [384, 568] on div "programma attività studio colibri Studio Colibrì di [PERSON_NAME]" at bounding box center [828, 533] width 893 height 99
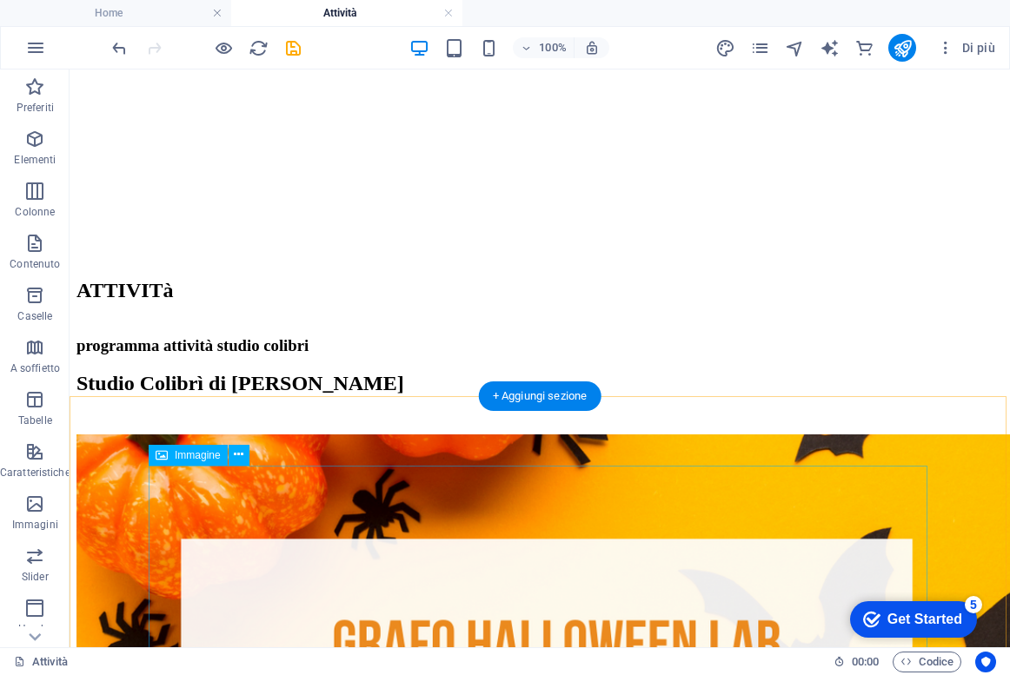
scroll to position [325, 0]
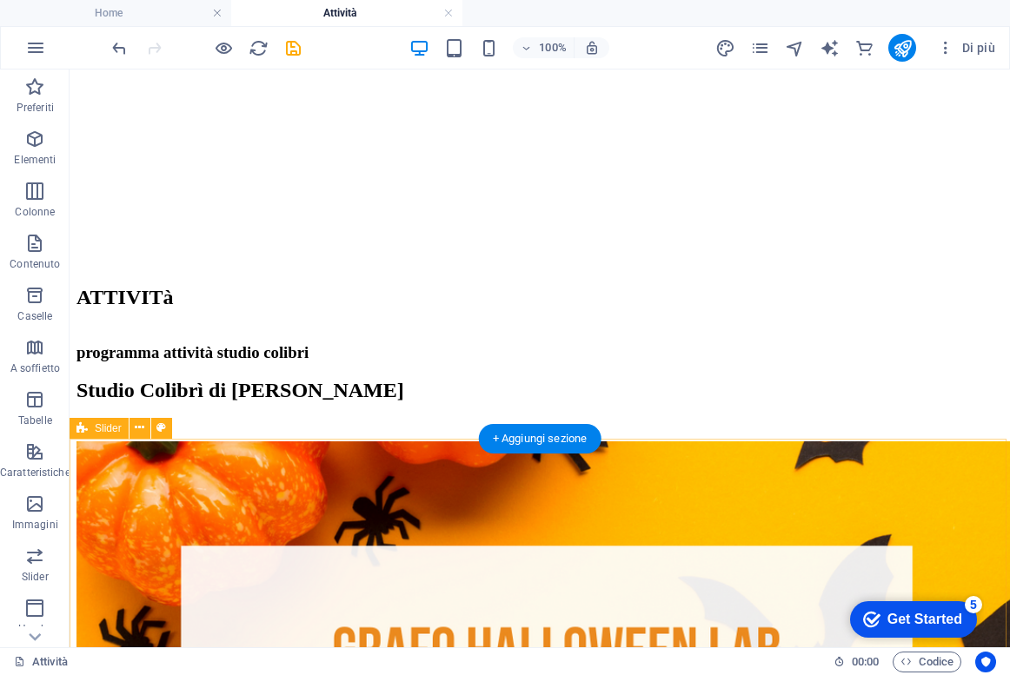
click at [137, 430] on icon at bounding box center [140, 428] width 10 height 18
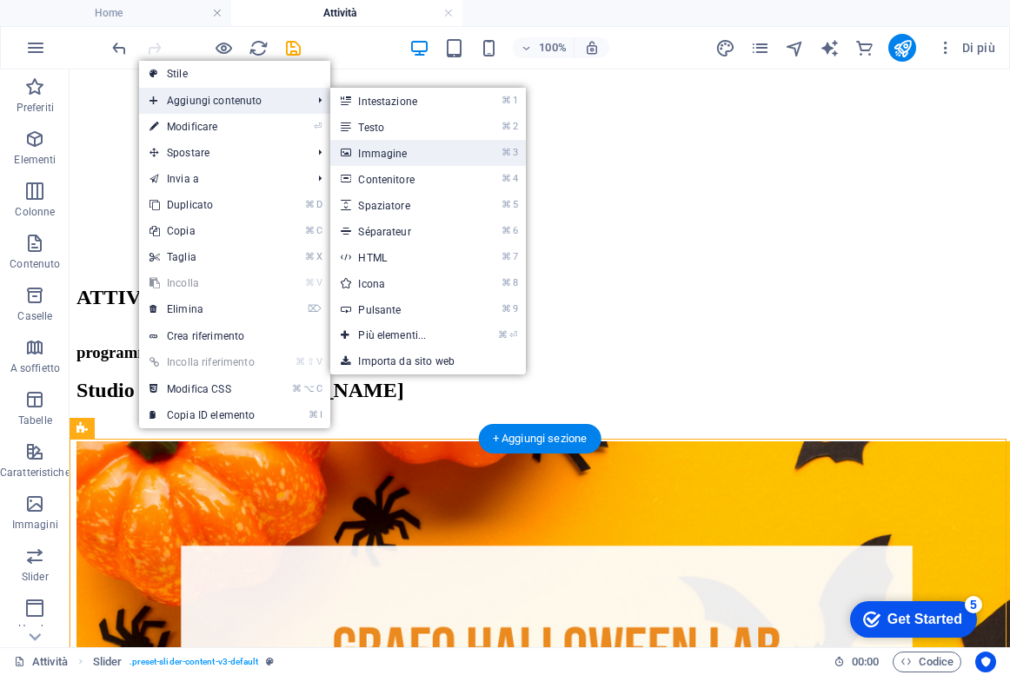
click at [376, 146] on link "⌘ 3 Immagine" at bounding box center [395, 153] width 130 height 26
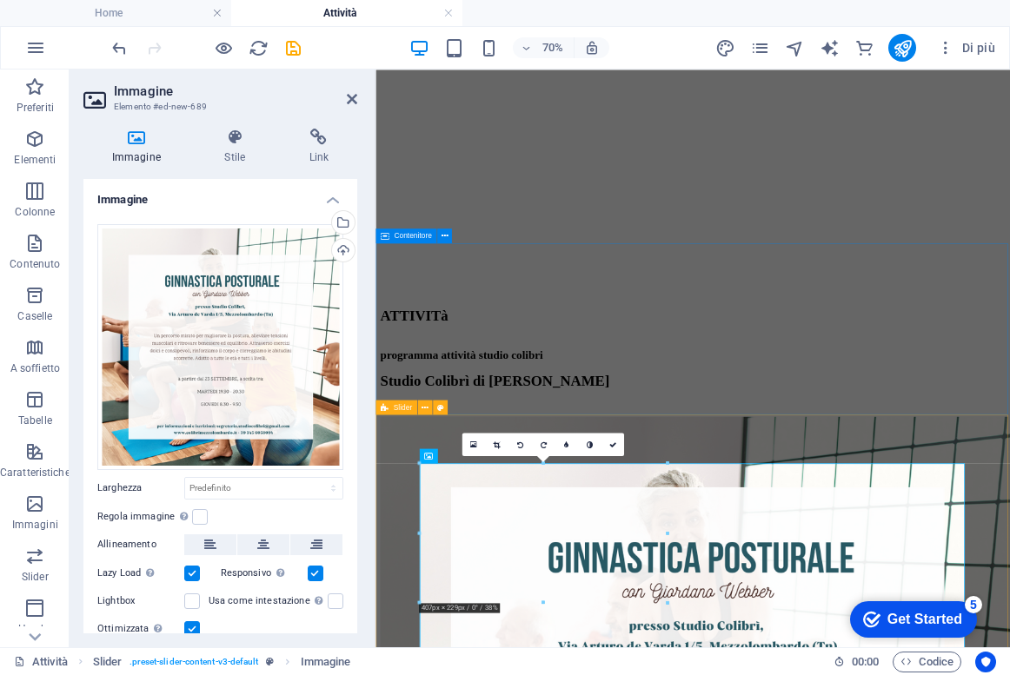
click at [405, 406] on span "Slider" at bounding box center [402, 406] width 18 height 7
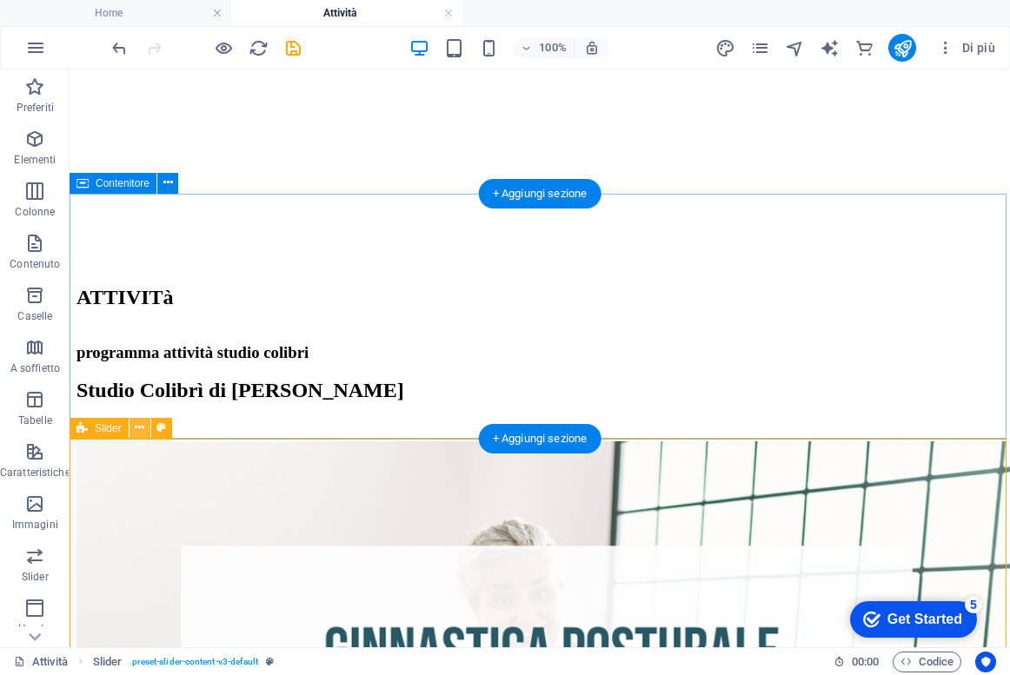
click at [141, 427] on icon at bounding box center [140, 428] width 10 height 18
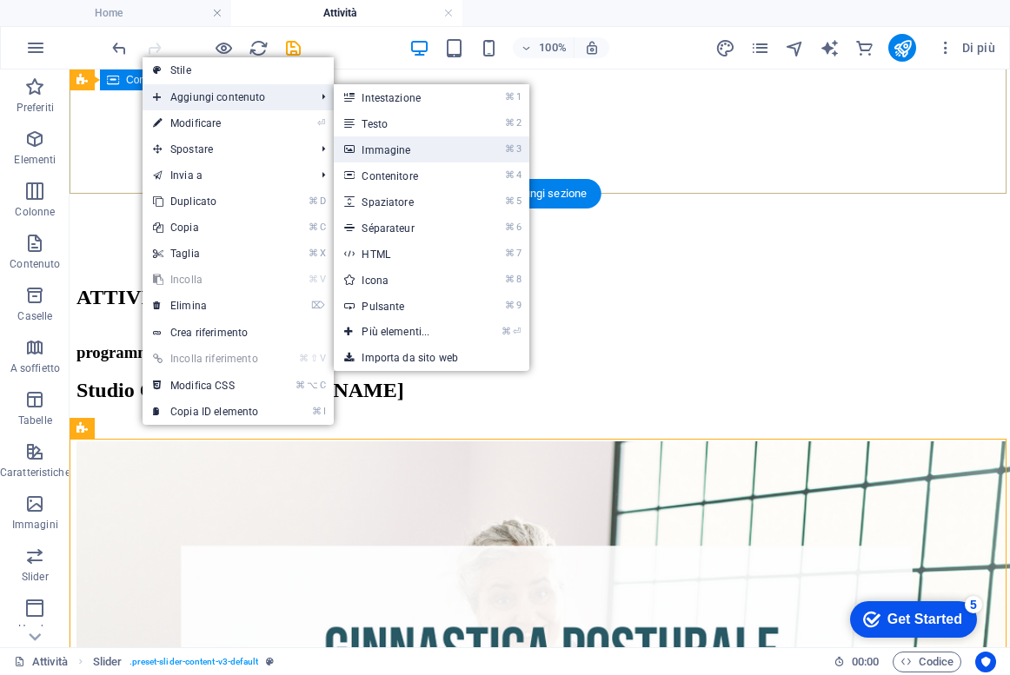
click at [447, 156] on link "⌘ 3 Immagine" at bounding box center [399, 149] width 130 height 26
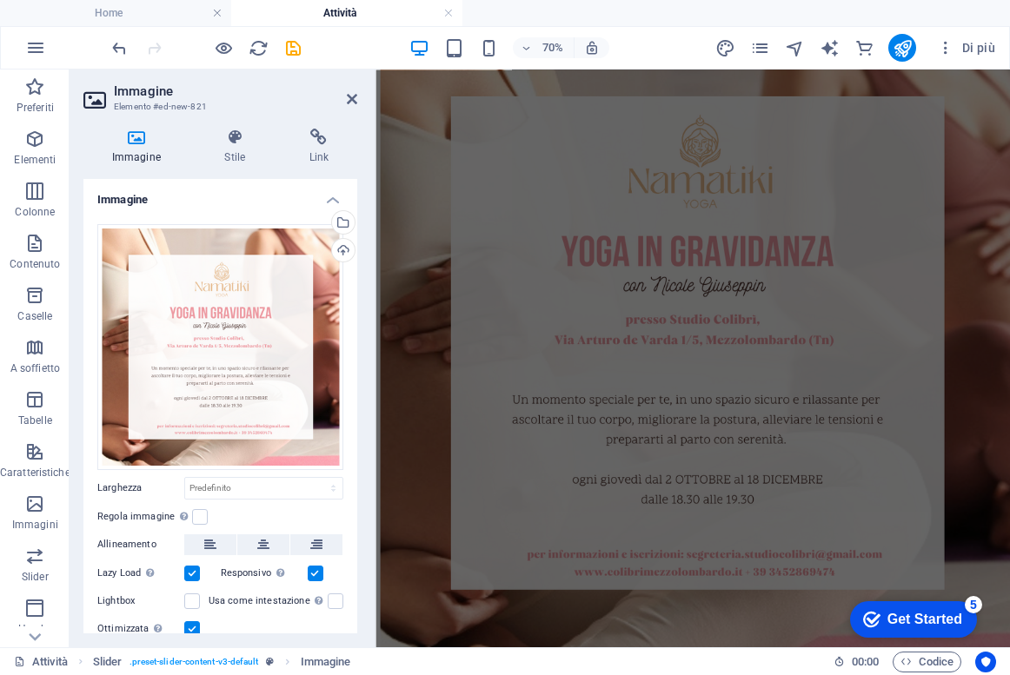
scroll to position [574, 0]
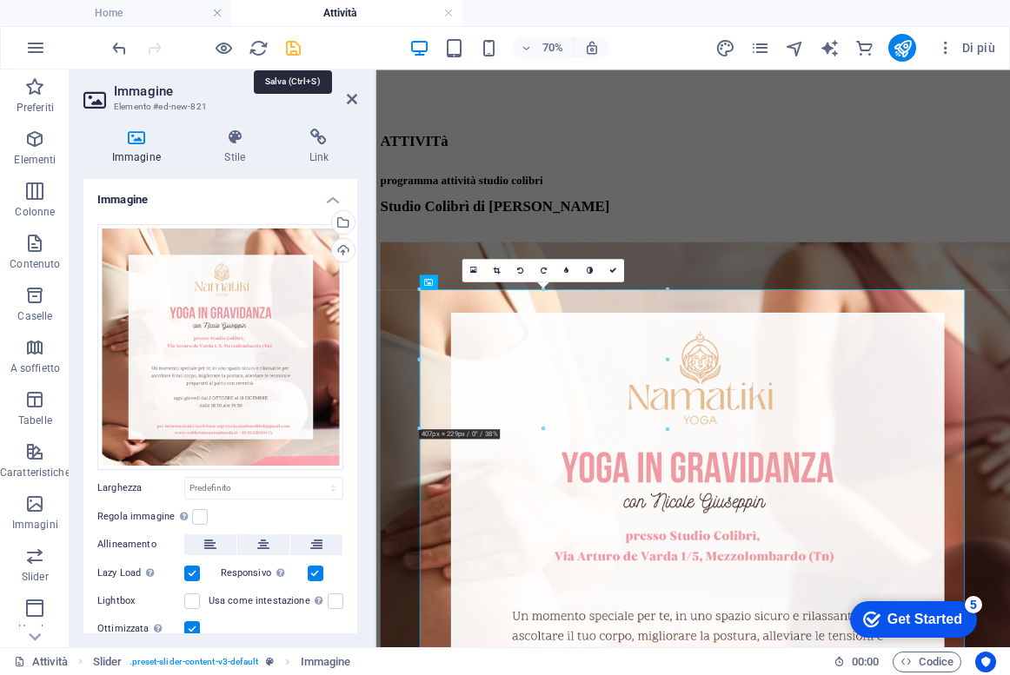
click at [296, 47] on icon "save" at bounding box center [293, 48] width 20 height 20
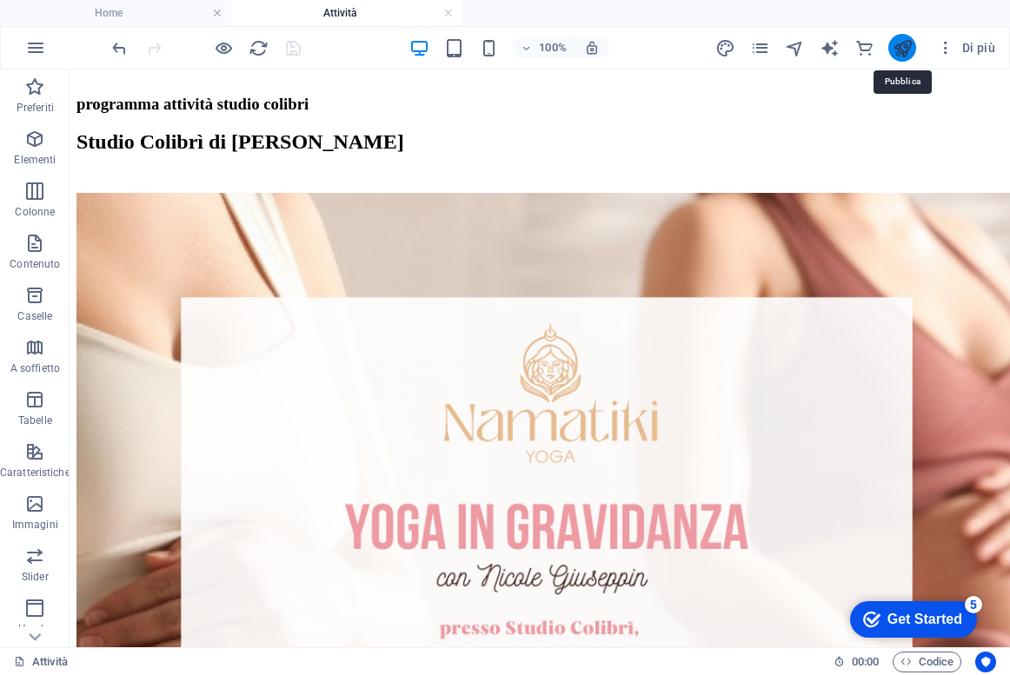
click at [901, 43] on icon "publish" at bounding box center [903, 48] width 20 height 20
